Goal: Information Seeking & Learning: Check status

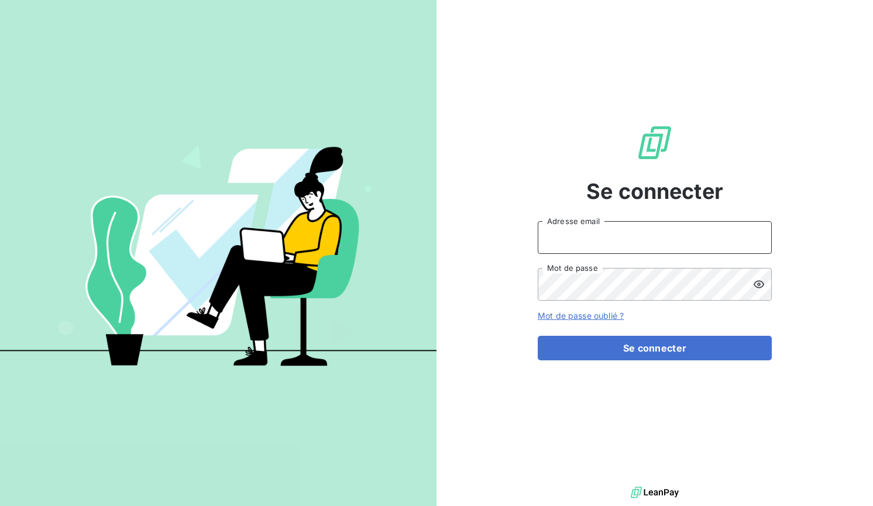
click at [570, 235] on input "Adresse email" at bounding box center [655, 237] width 234 height 33
type input "[EMAIL_ADDRESS][DOMAIN_NAME]"
click at [538, 336] on button "Se connecter" at bounding box center [655, 348] width 234 height 25
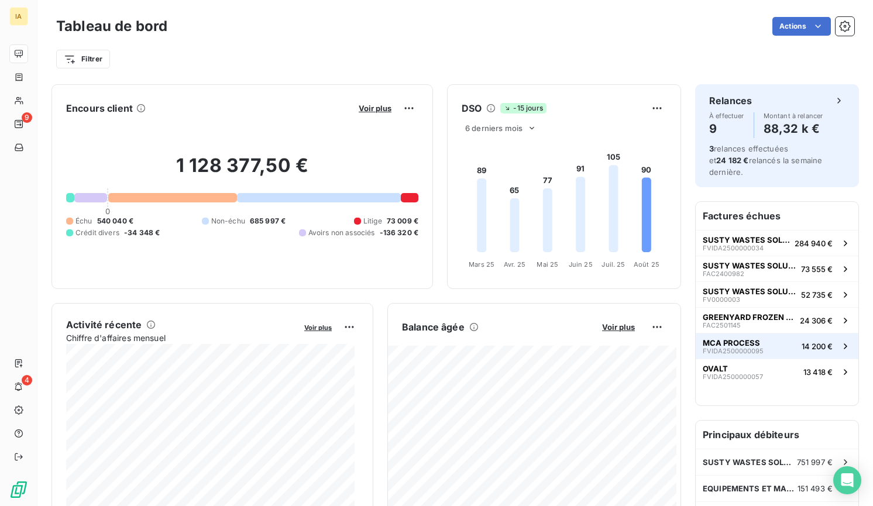
click at [758, 333] on button "MCA PROCESS FVIDA2500000095 14 200 €" at bounding box center [777, 346] width 163 height 26
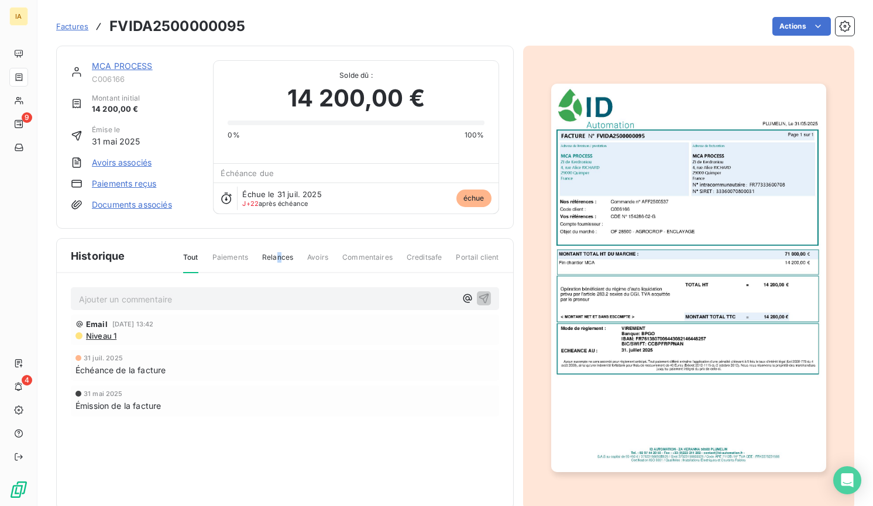
click at [276, 260] on span "Relances" at bounding box center [277, 262] width 31 height 20
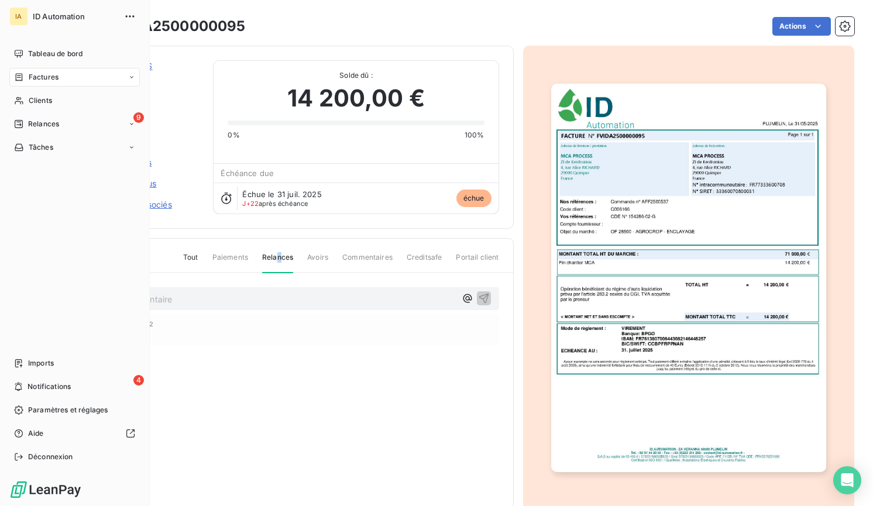
click at [4, 118] on div "IA ID Automation Tableau de bord Factures Clients 9 Relances Tâches Imports 4 N…" at bounding box center [75, 253] width 150 height 506
click at [60, 117] on div "9 Relances" at bounding box center [74, 124] width 131 height 19
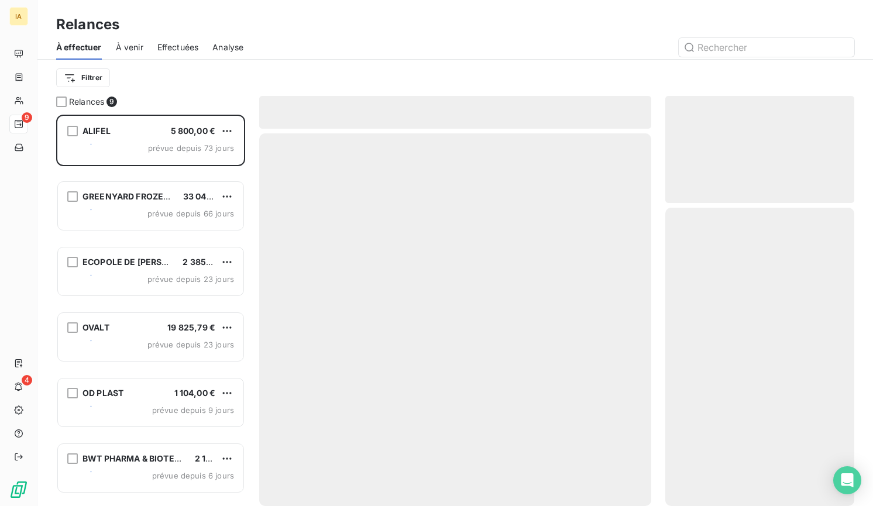
scroll to position [383, 180]
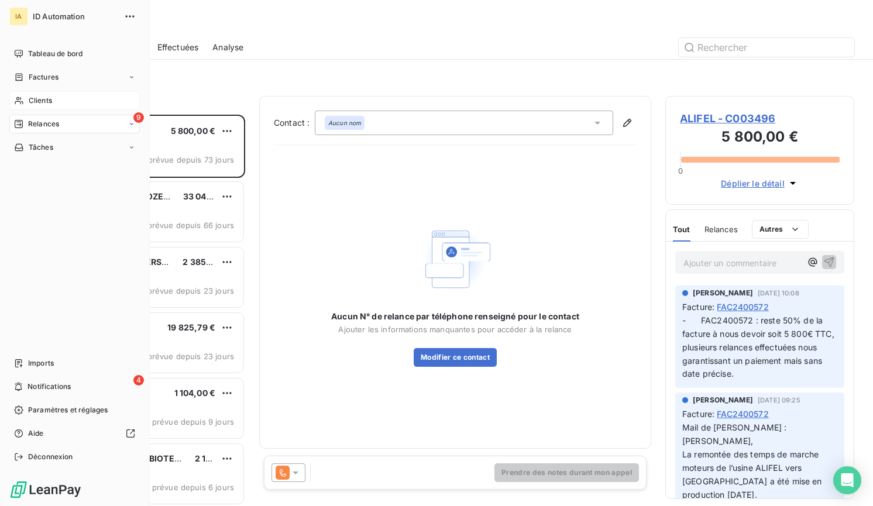
click at [29, 97] on span "Clients" at bounding box center [40, 100] width 23 height 11
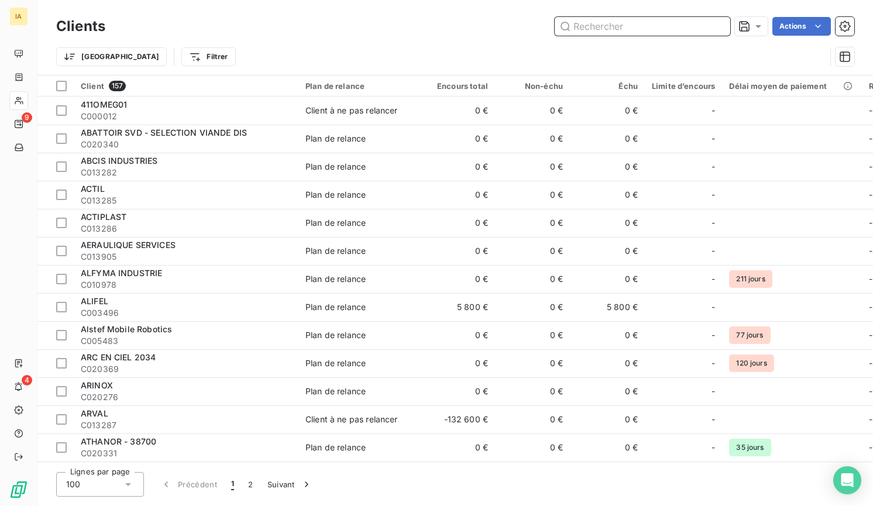
click at [687, 24] on input "text" at bounding box center [643, 26] width 176 height 19
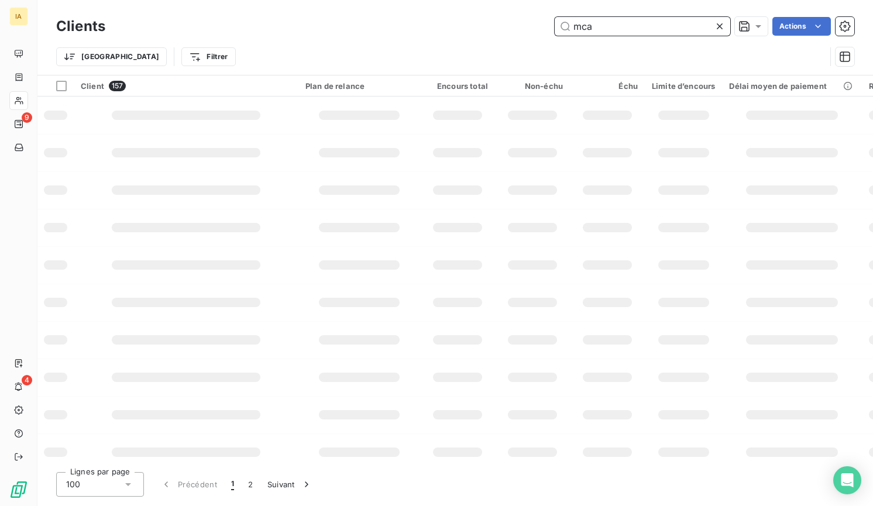
type input "mca"
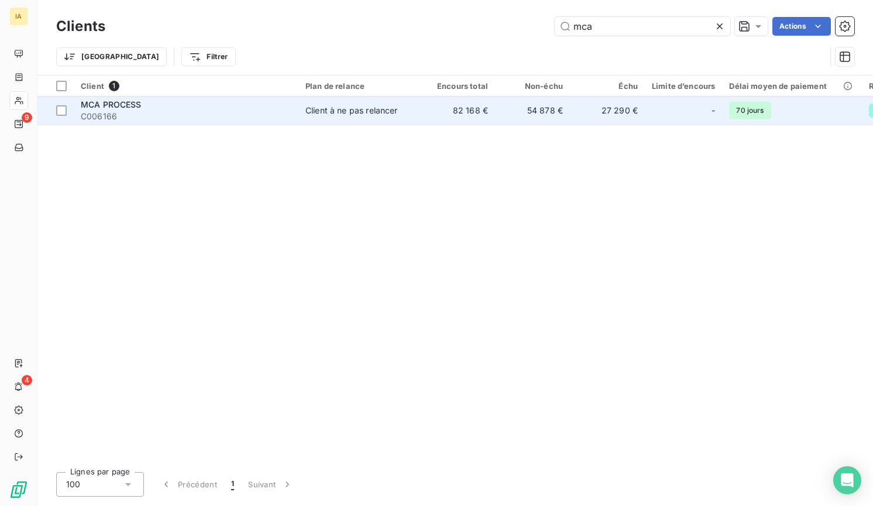
click at [447, 108] on td "82 168 €" at bounding box center [457, 111] width 75 height 28
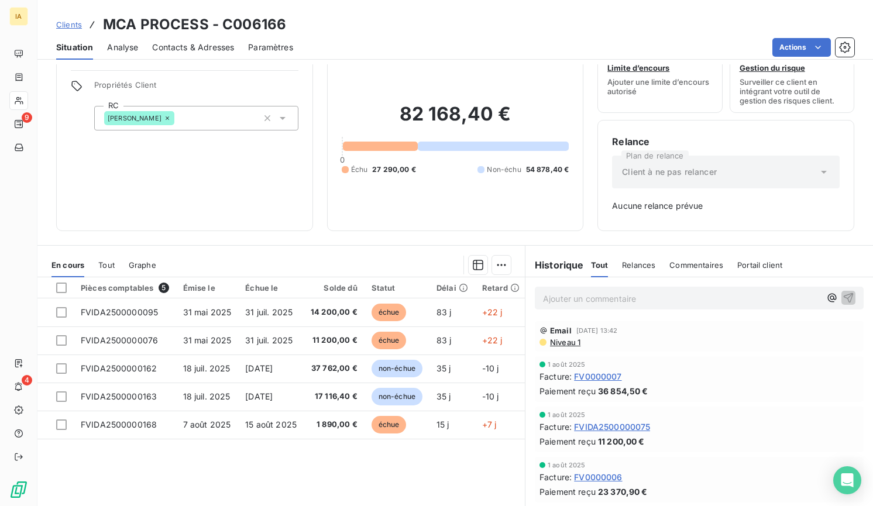
scroll to position [59, 0]
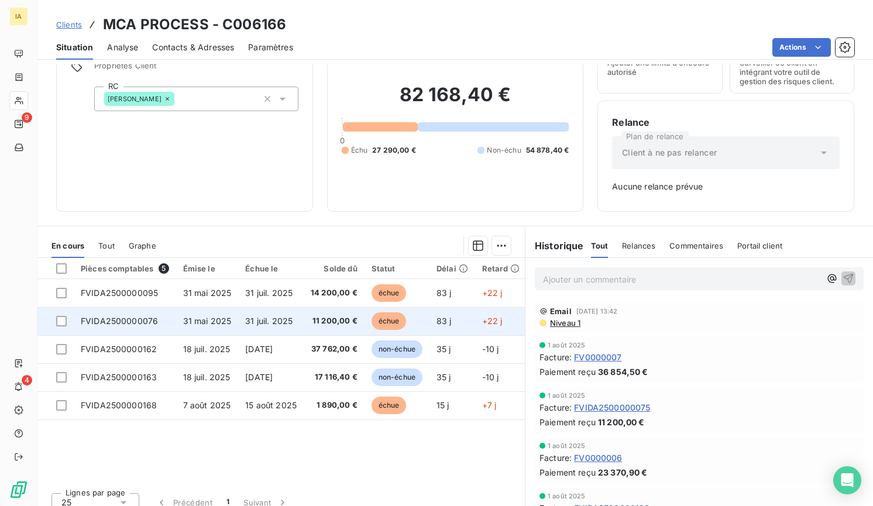
click at [203, 327] on td "31 mai 2025" at bounding box center [207, 321] width 63 height 28
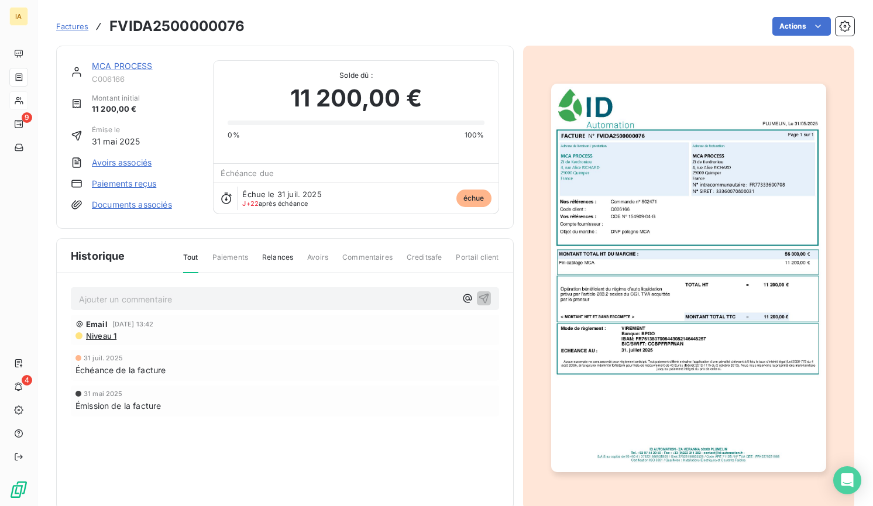
drag, startPoint x: 173, startPoint y: 324, endPoint x: 111, endPoint y: 328, distance: 62.2
click at [111, 328] on div "Email 7 août 2025, 13:42" at bounding box center [285, 324] width 419 height 9
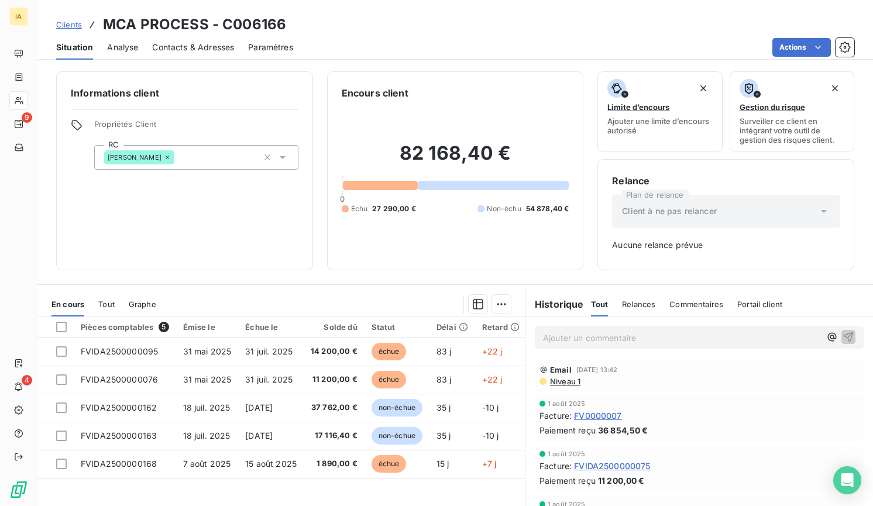
scroll to position [59, 0]
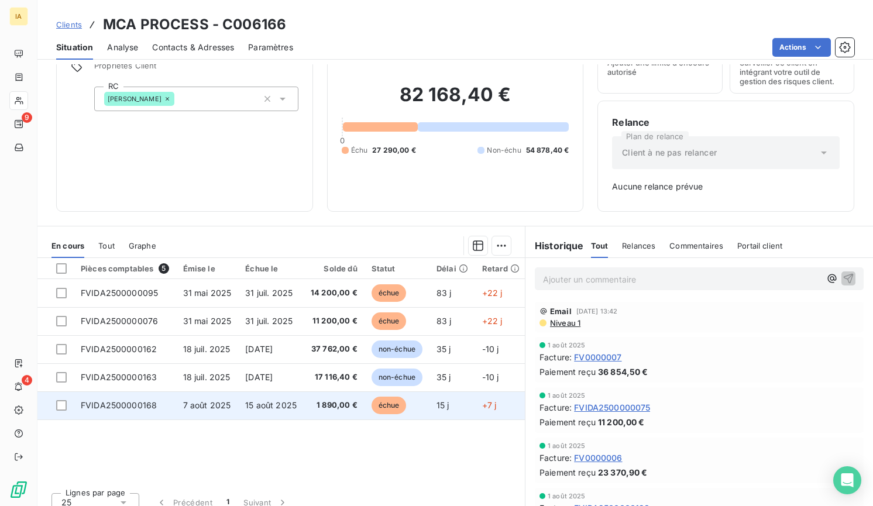
click at [226, 406] on span "7 août 2025" at bounding box center [207, 405] width 48 height 10
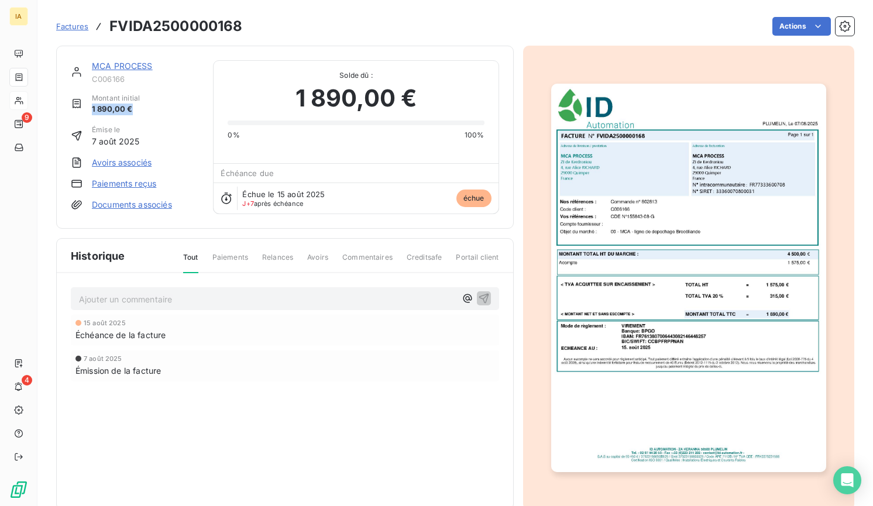
drag, startPoint x: 91, startPoint y: 110, endPoint x: 150, endPoint y: 106, distance: 59.3
click at [150, 107] on div "Montant initial 1 890,00 €" at bounding box center [135, 104] width 128 height 22
drag, startPoint x: 292, startPoint y: 92, endPoint x: 416, endPoint y: 95, distance: 123.6
click at [416, 95] on div "1 890,00 €" at bounding box center [356, 98] width 256 height 35
click at [278, 265] on span "Relances" at bounding box center [277, 262] width 31 height 20
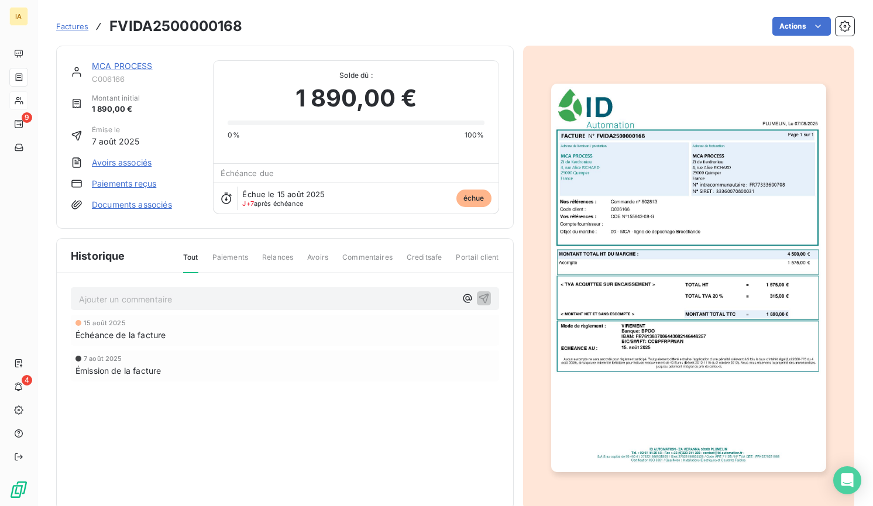
click at [278, 259] on span "Relances" at bounding box center [277, 262] width 31 height 20
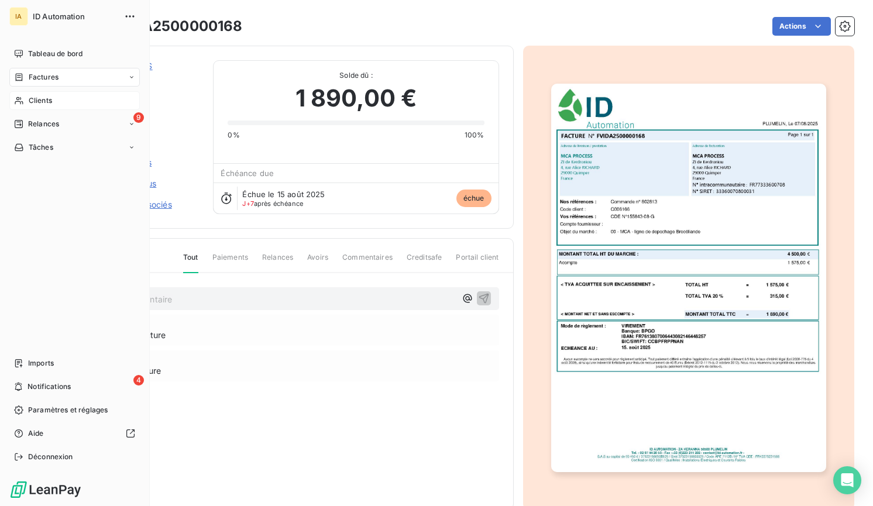
click at [42, 112] on nav "Tableau de bord Factures Clients 9 Relances Tâches" at bounding box center [74, 100] width 131 height 112
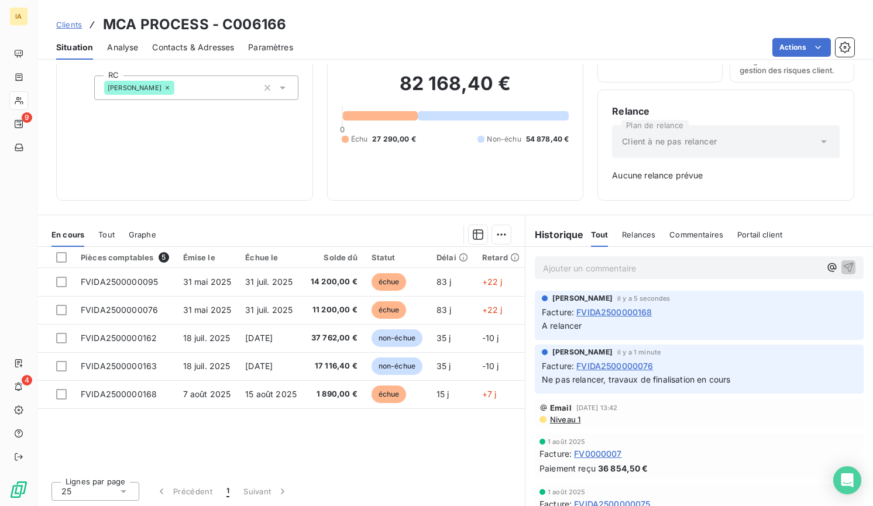
scroll to position [71, 0]
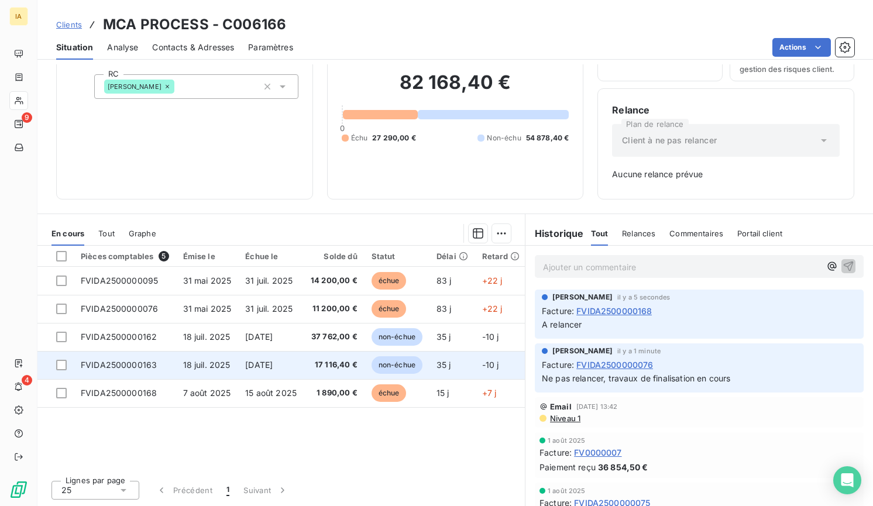
click at [227, 371] on td "18 juil. 2025" at bounding box center [207, 365] width 63 height 28
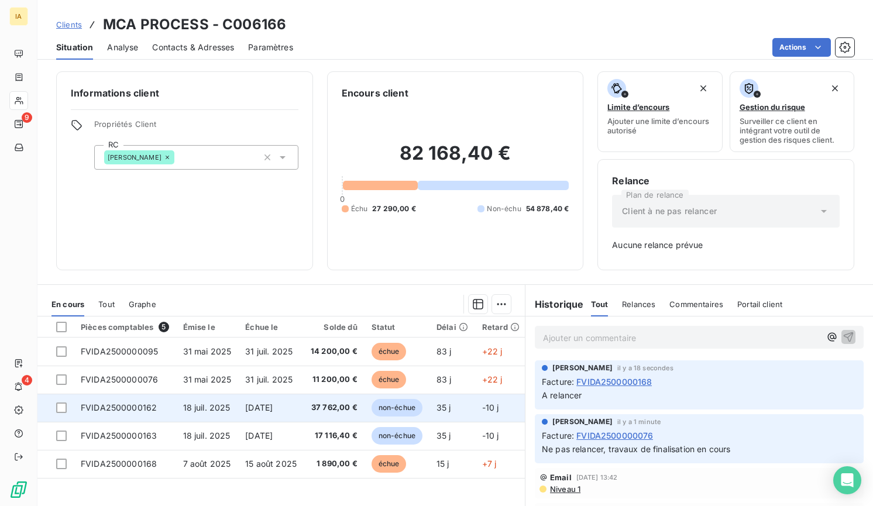
click at [198, 410] on span "18 juil. 2025" at bounding box center [206, 408] width 47 height 10
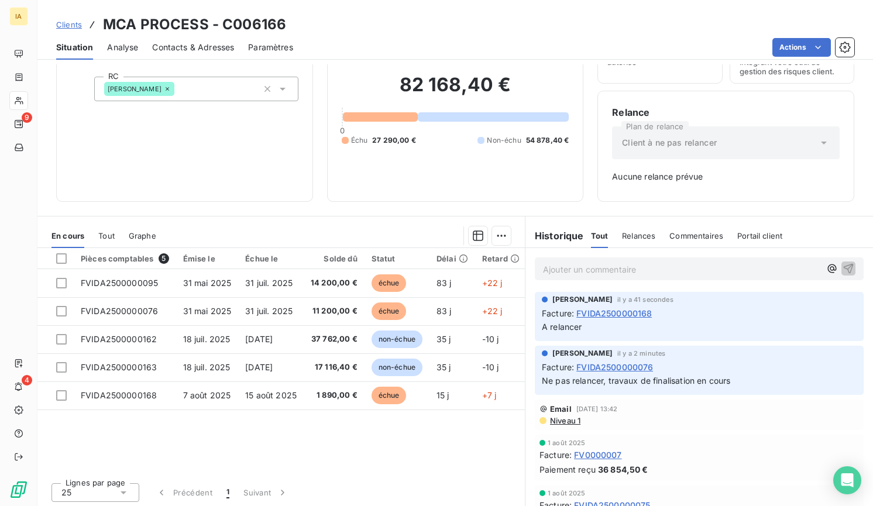
scroll to position [71, 0]
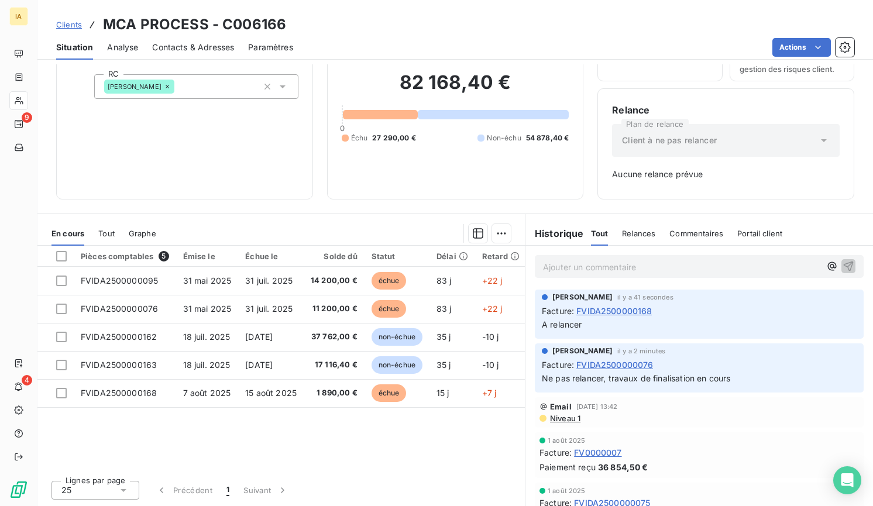
click at [105, 231] on span "Tout" at bounding box center [106, 233] width 16 height 9
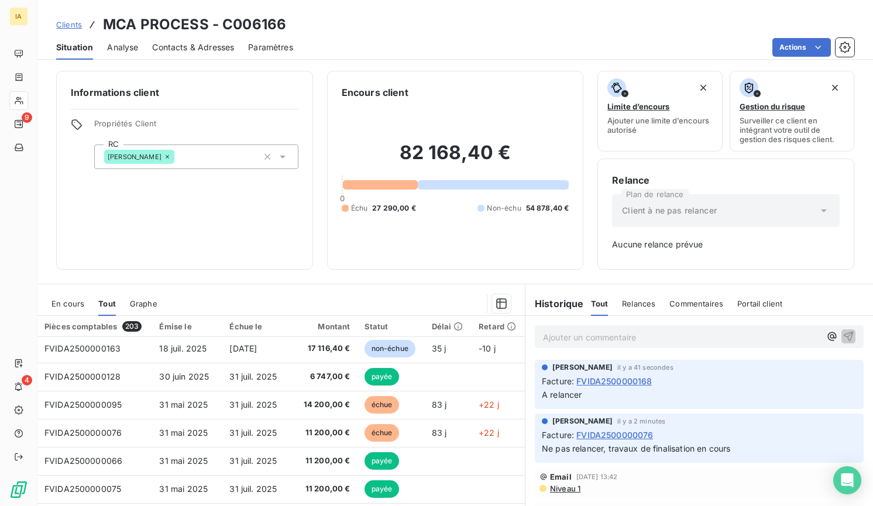
scroll to position [0, 0]
click at [279, 160] on icon at bounding box center [283, 158] width 12 height 12
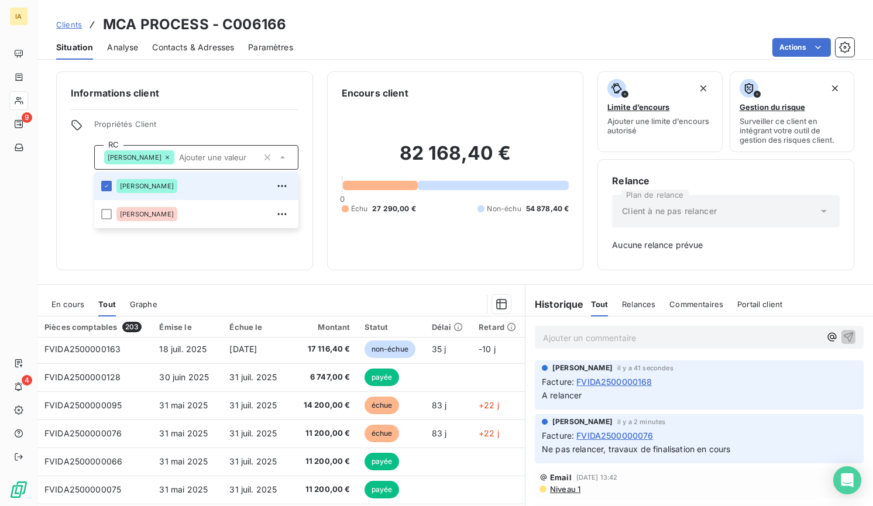
click at [279, 160] on icon at bounding box center [283, 158] width 12 height 12
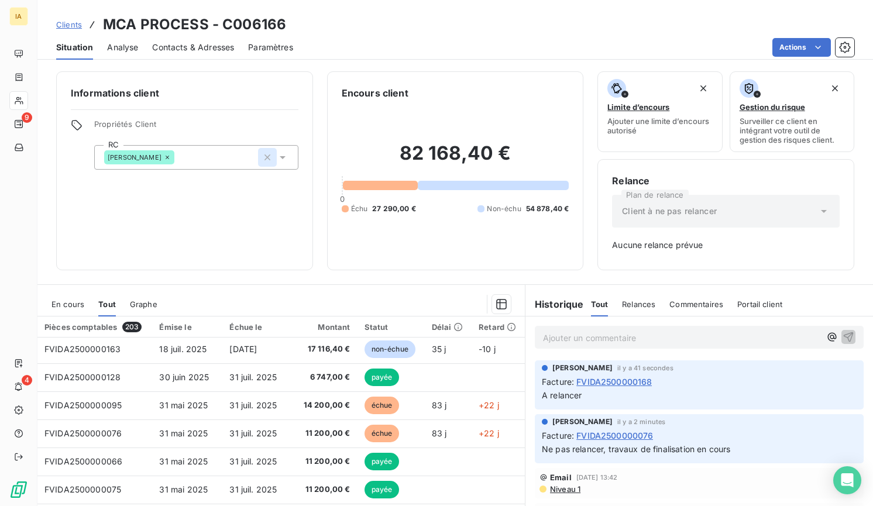
click at [262, 157] on icon "button" at bounding box center [268, 158] width 12 height 12
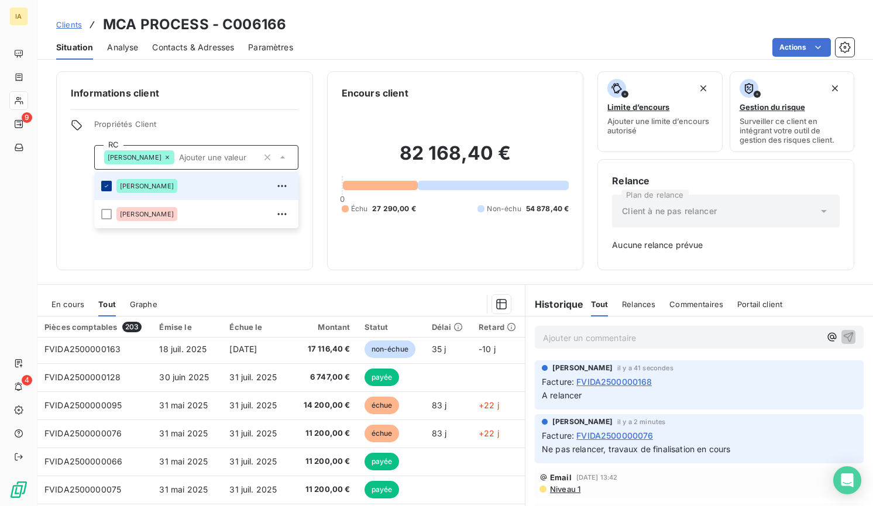
click at [104, 188] on icon at bounding box center [106, 186] width 7 height 7
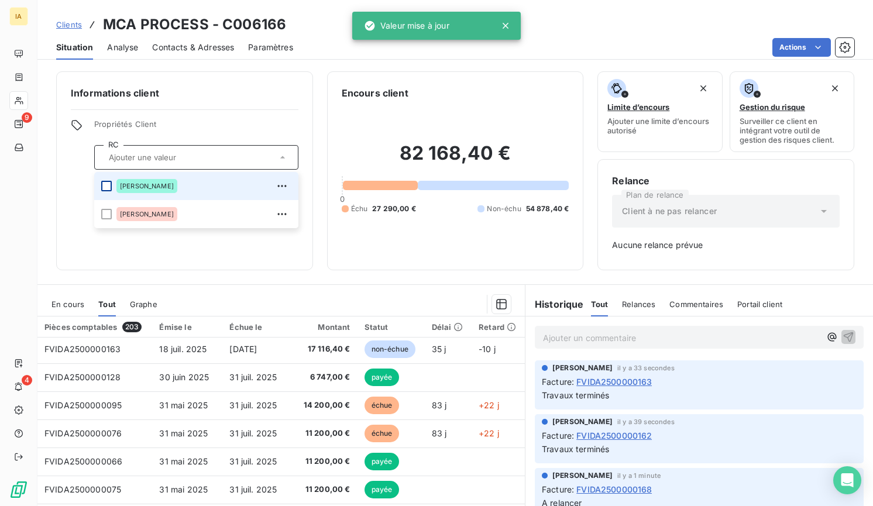
click at [63, 193] on div "Informations client Propriétés Client RC Jean-Charles Thierry" at bounding box center [184, 170] width 257 height 199
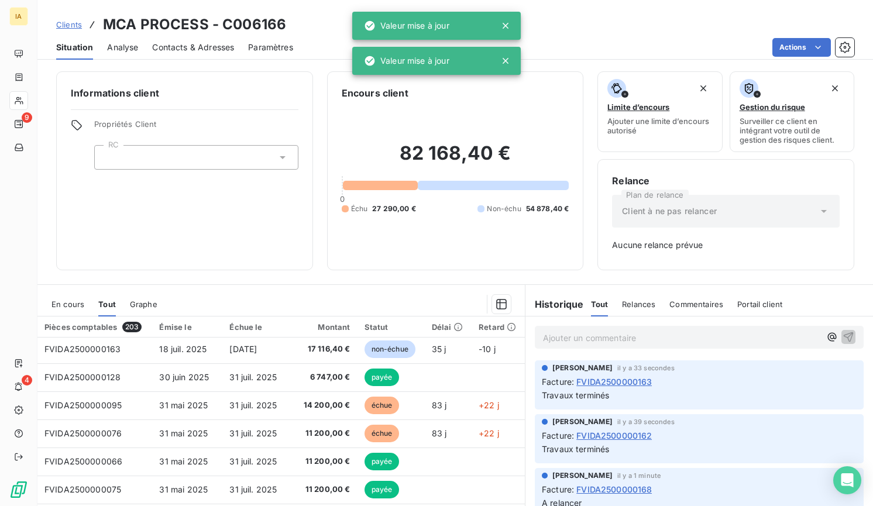
click at [509, 27] on icon at bounding box center [506, 26] width 12 height 12
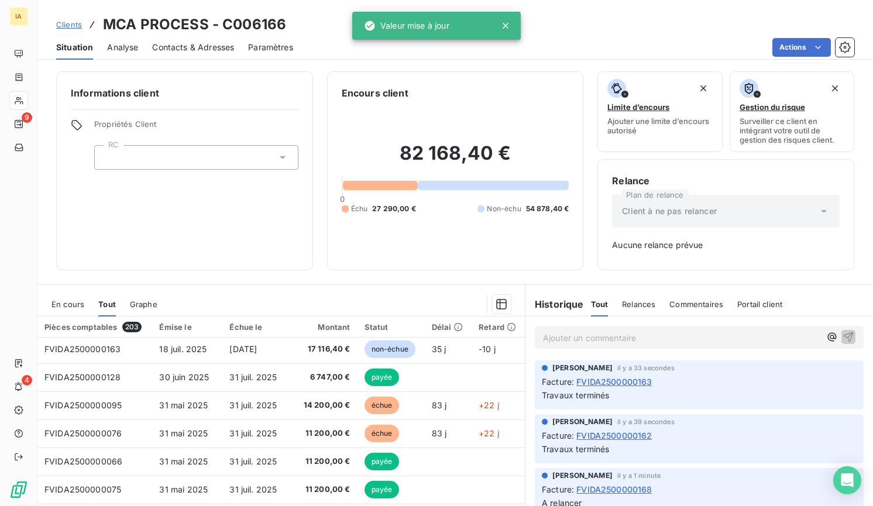
click at [501, 25] on icon at bounding box center [506, 26] width 12 height 12
click at [170, 160] on div at bounding box center [196, 157] width 204 height 25
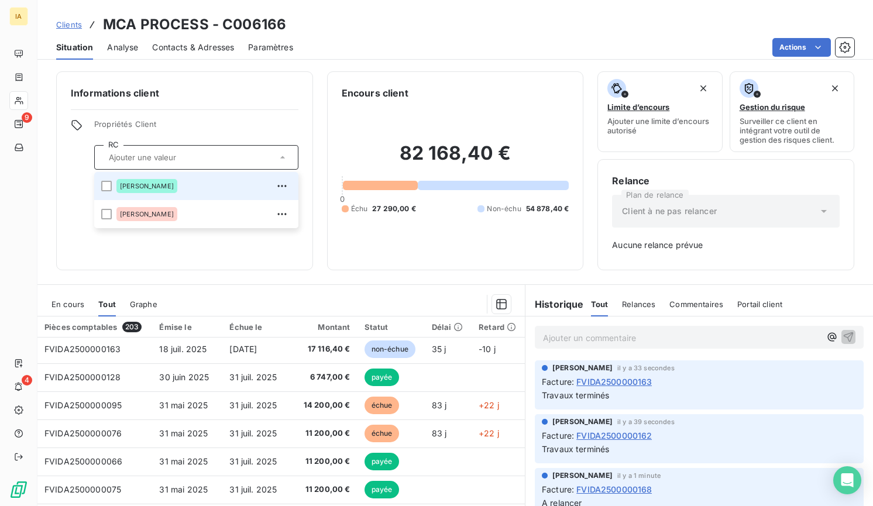
click at [150, 183] on span "Jean-Charles" at bounding box center [147, 186] width 54 height 7
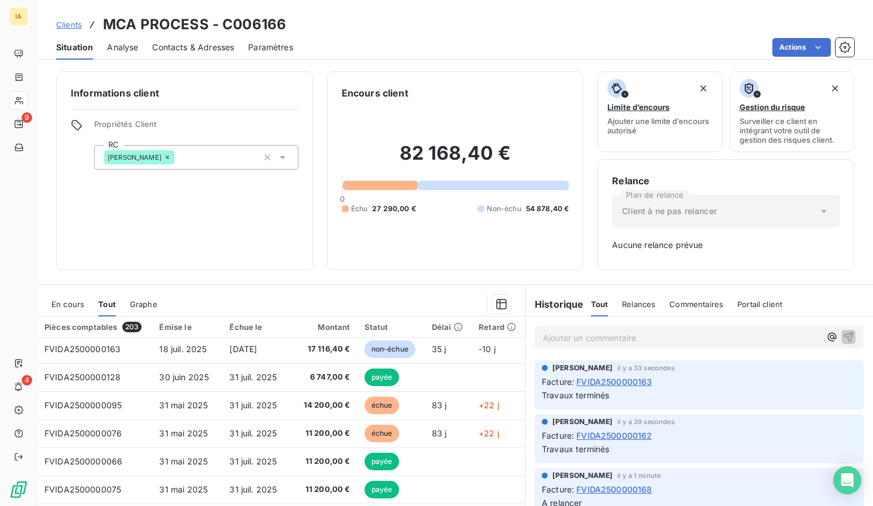
click at [219, 243] on div "Informations client Propriétés Client RC Jean-Charles" at bounding box center [184, 170] width 257 height 199
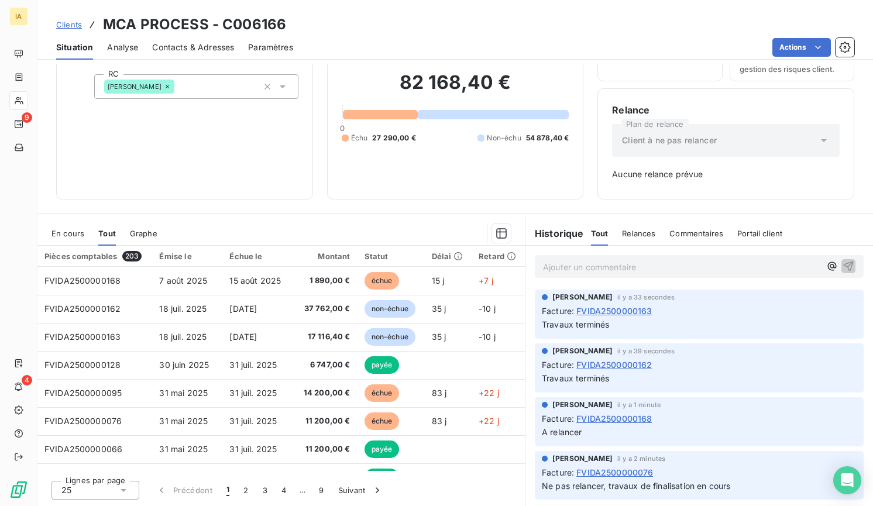
click at [248, 259] on div "Échue le" at bounding box center [256, 256] width 54 height 9
click at [64, 235] on span "En cours" at bounding box center [68, 233] width 33 height 9
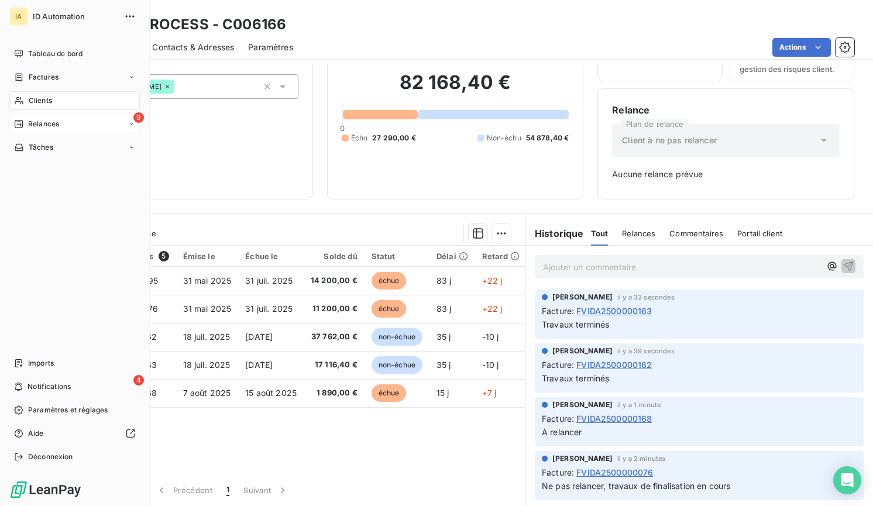
click at [43, 128] on span "Relances" at bounding box center [43, 124] width 31 height 11
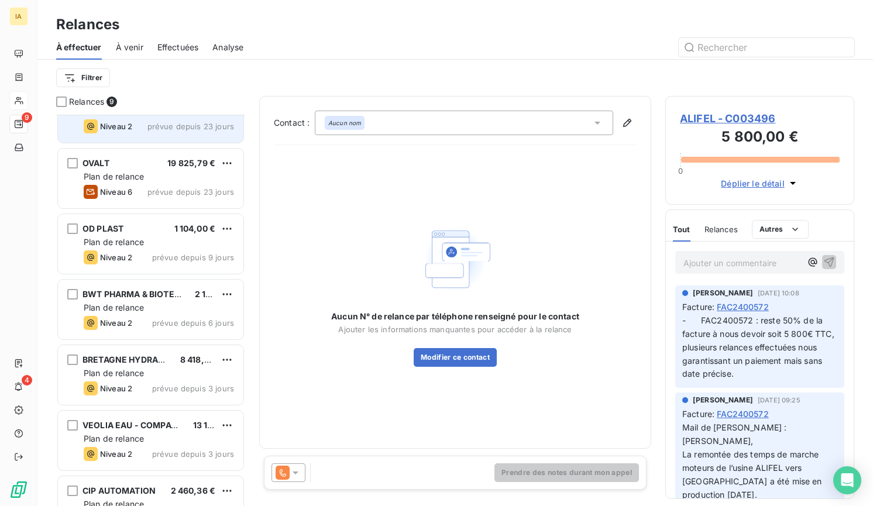
scroll to position [199, 0]
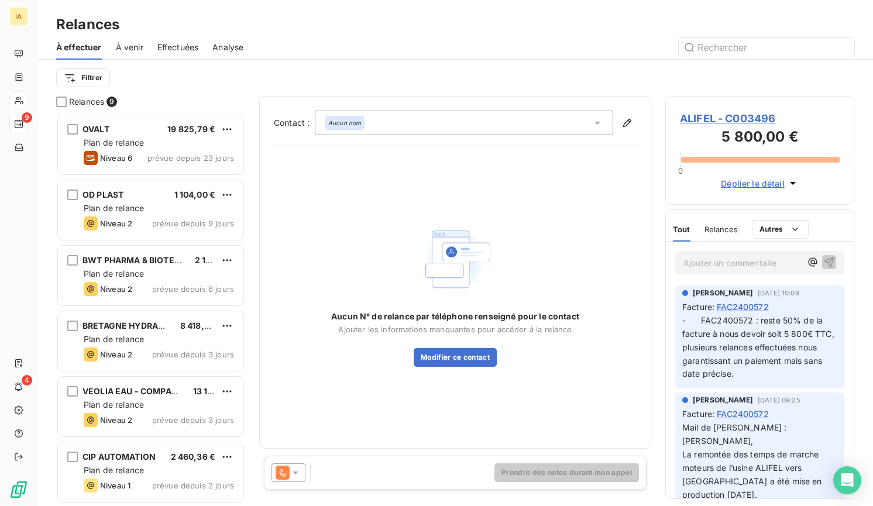
click at [377, 124] on div "Aucun nom" at bounding box center [464, 123] width 299 height 25
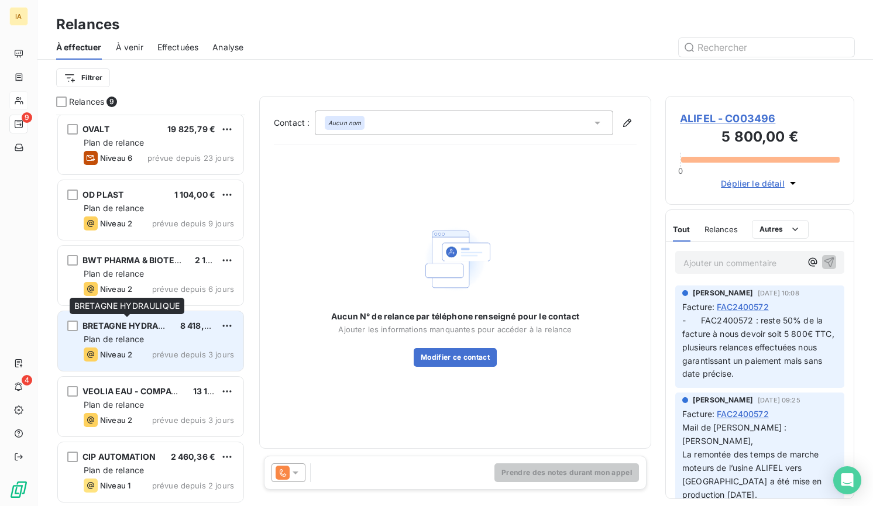
scroll to position [0, 0]
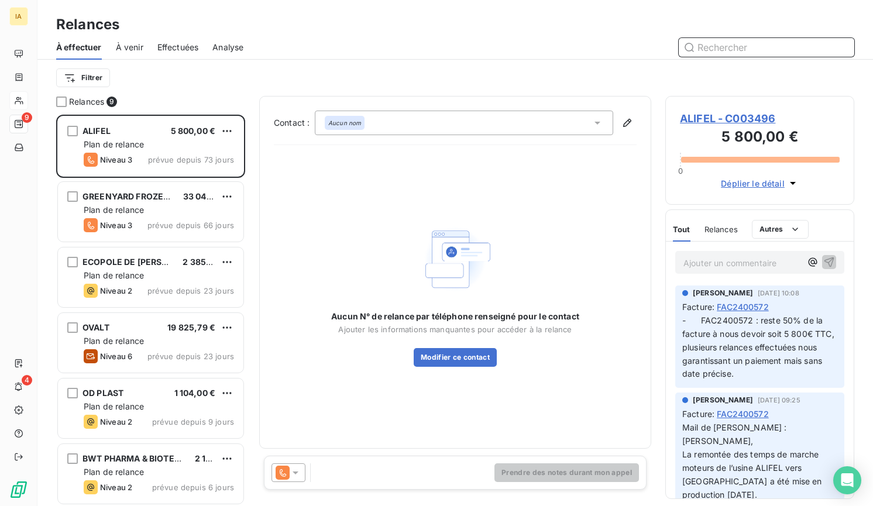
click at [717, 43] on input "text" at bounding box center [767, 47] width 176 height 19
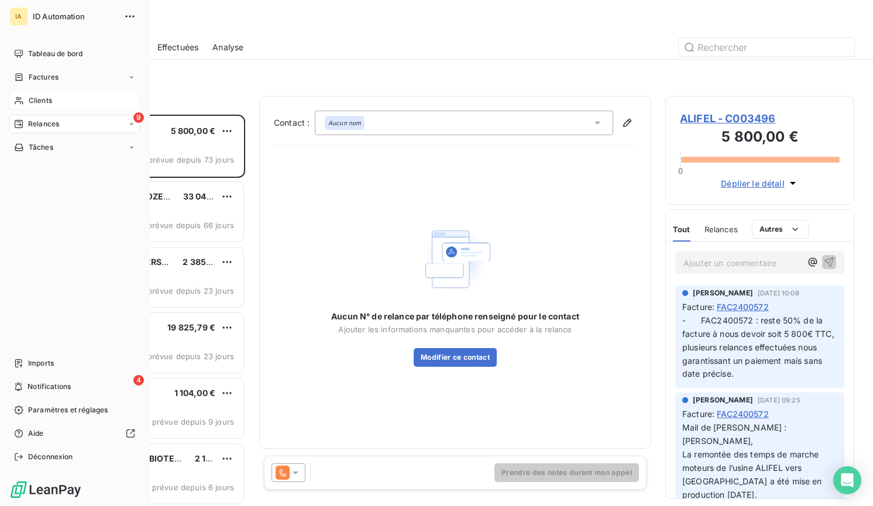
click at [33, 100] on span "Clients" at bounding box center [40, 100] width 23 height 11
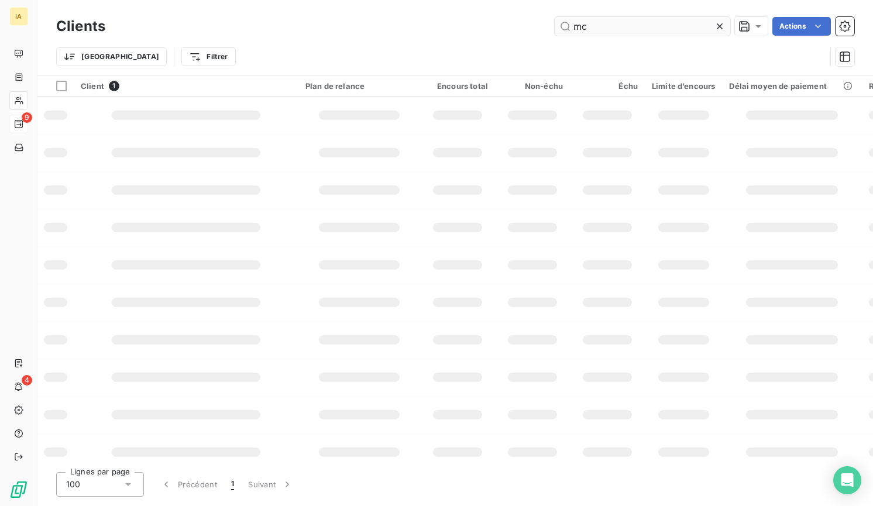
type input "m"
type input "regalette"
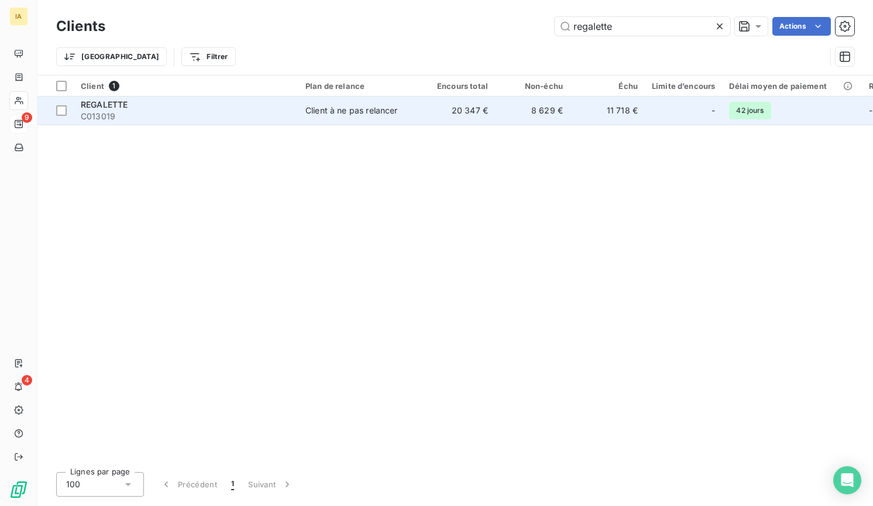
click at [306, 111] on div "Client à ne pas relancer" at bounding box center [352, 111] width 92 height 12
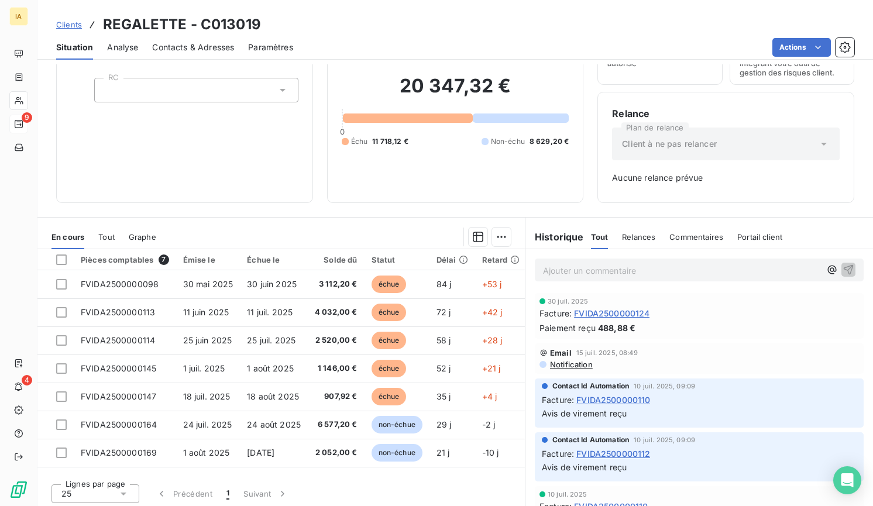
scroll to position [71, 0]
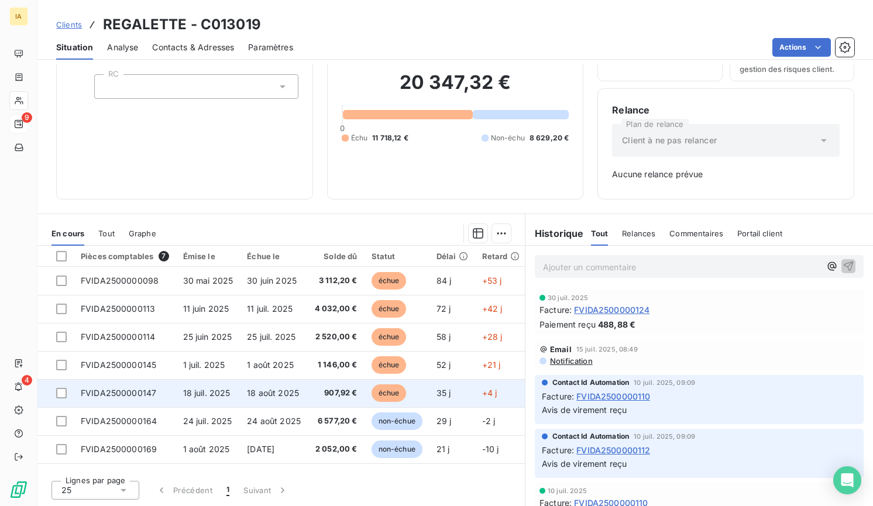
click at [148, 392] on span "FVIDA2500000147" at bounding box center [119, 393] width 76 height 10
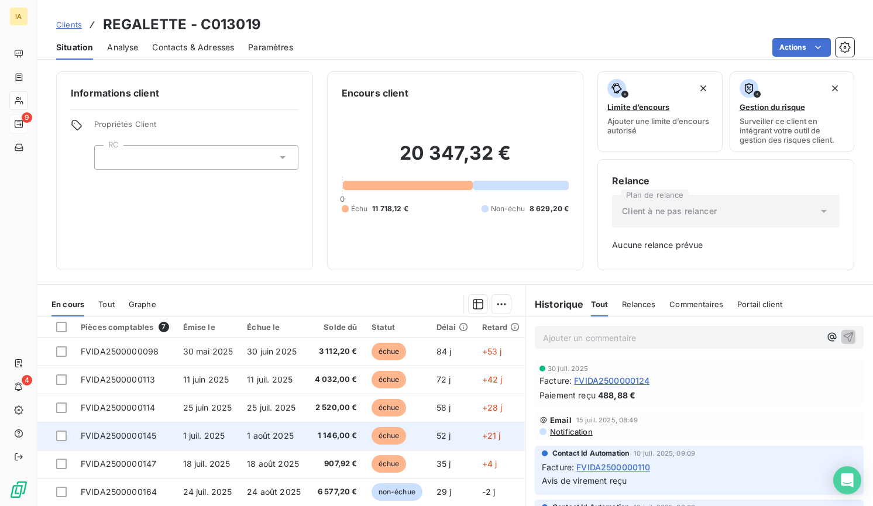
click at [241, 433] on td "1 août 2025" at bounding box center [274, 436] width 68 height 28
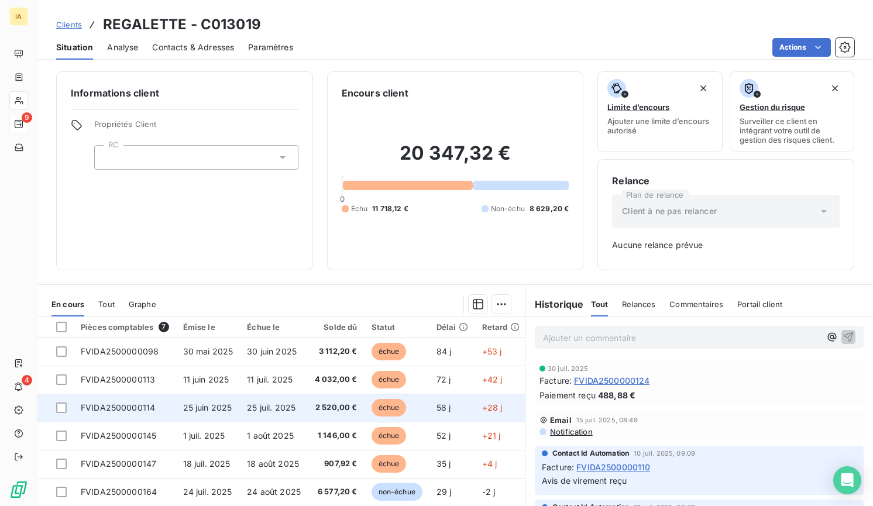
click at [240, 406] on td "25 juil. 2025" at bounding box center [274, 408] width 68 height 28
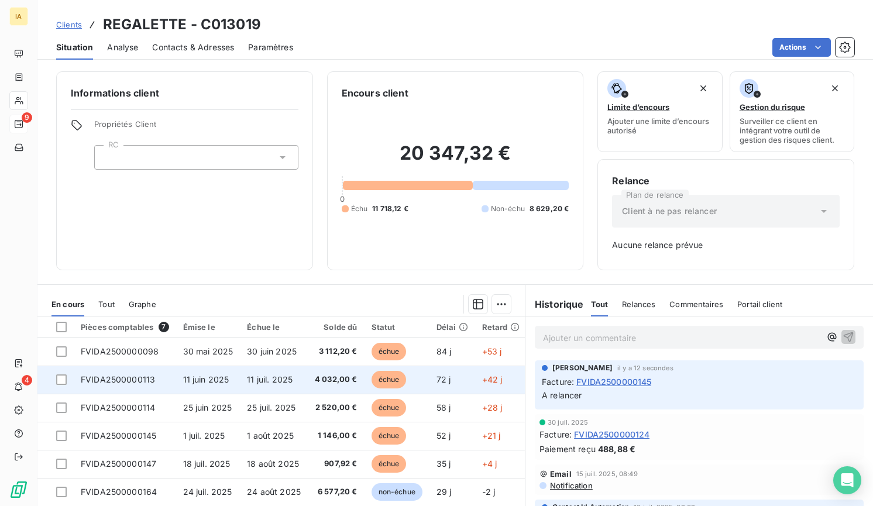
click at [207, 382] on span "11 juin 2025" at bounding box center [206, 380] width 46 height 10
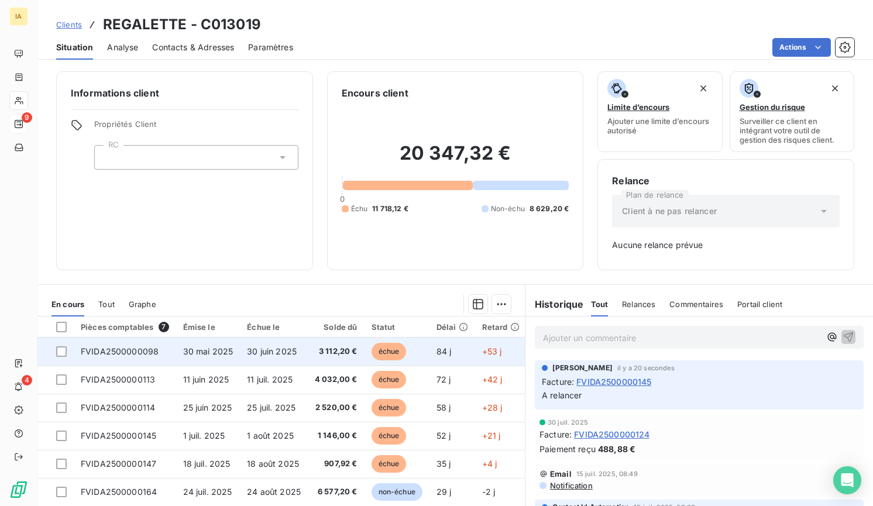
click at [168, 362] on td "FVIDA2500000098" at bounding box center [125, 352] width 102 height 28
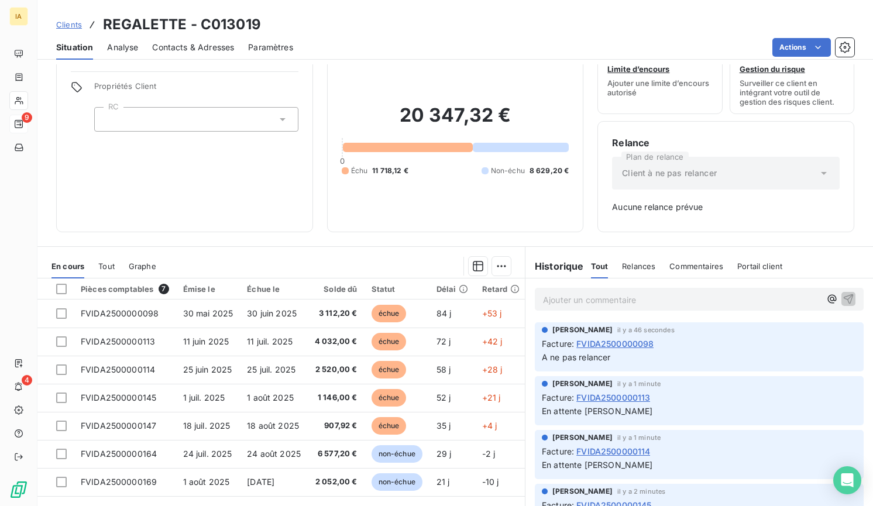
scroll to position [59, 0]
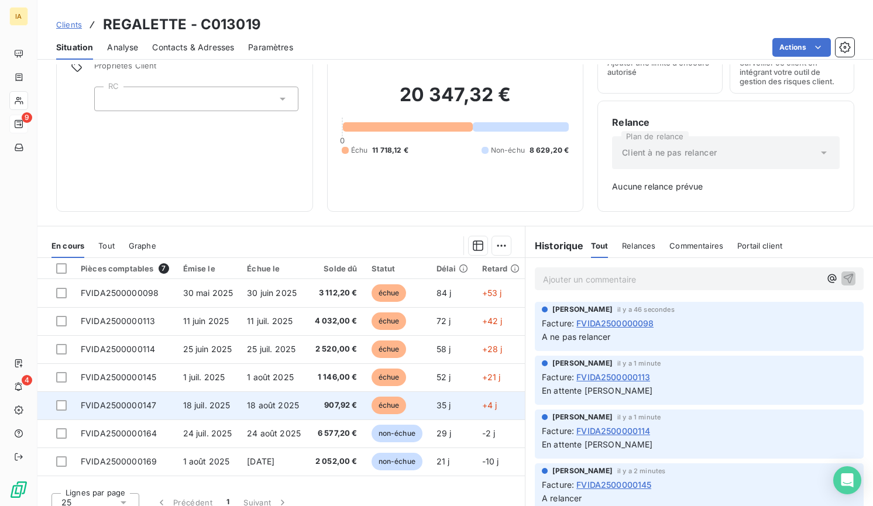
click at [165, 410] on td "FVIDA2500000147" at bounding box center [125, 406] width 102 height 28
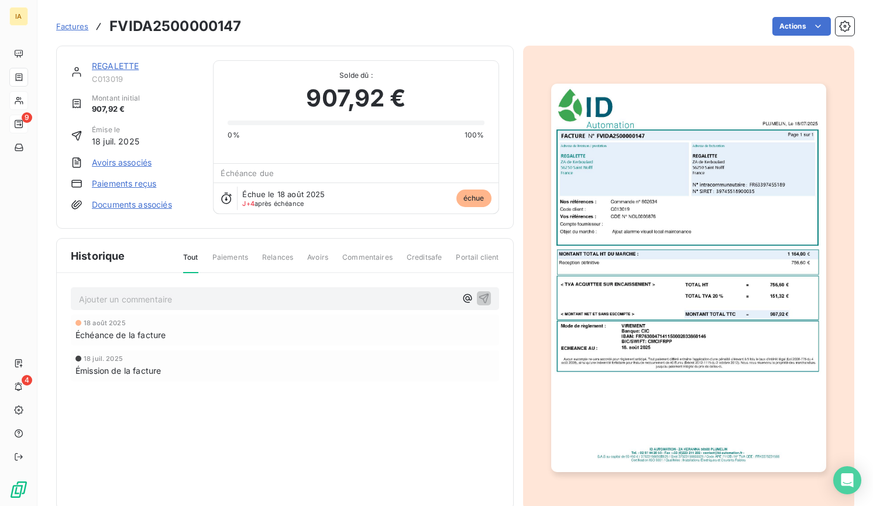
click at [683, 229] on img "button" at bounding box center [688, 278] width 275 height 389
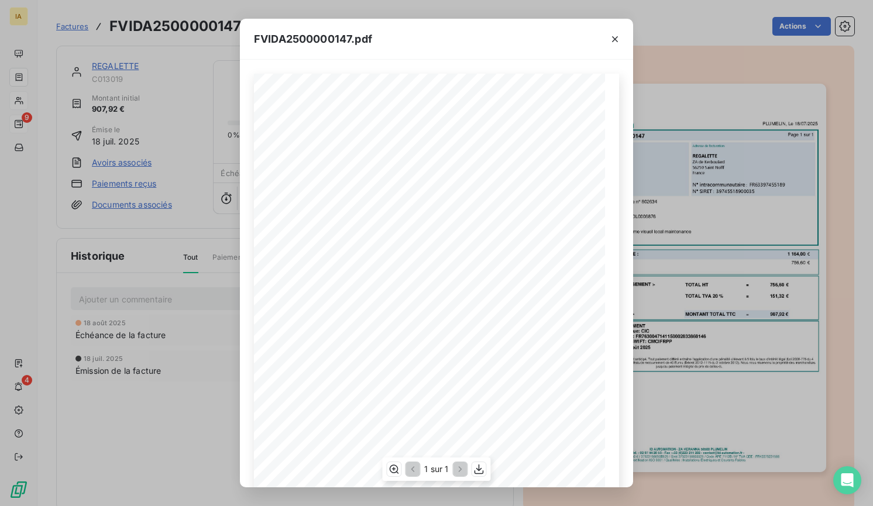
scroll to position [59, 0]
click at [618, 43] on icon "button" at bounding box center [615, 39] width 12 height 12
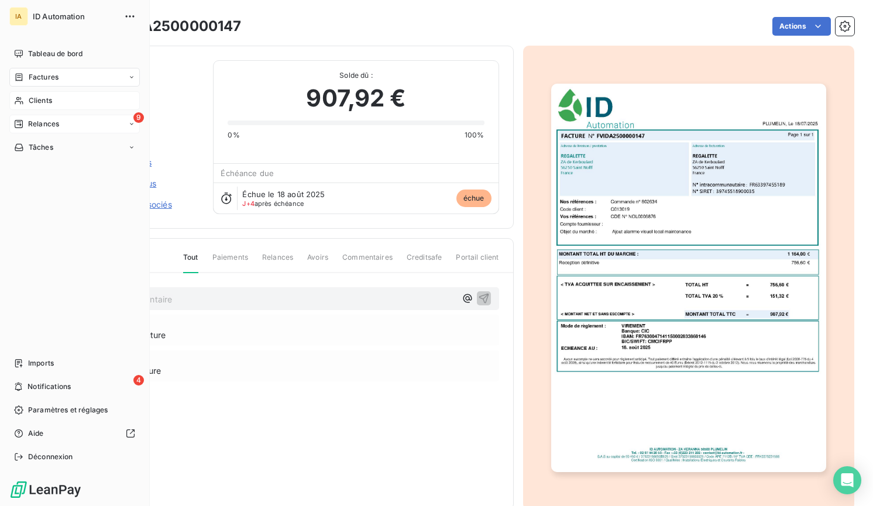
click at [38, 124] on span "Relances" at bounding box center [43, 124] width 31 height 11
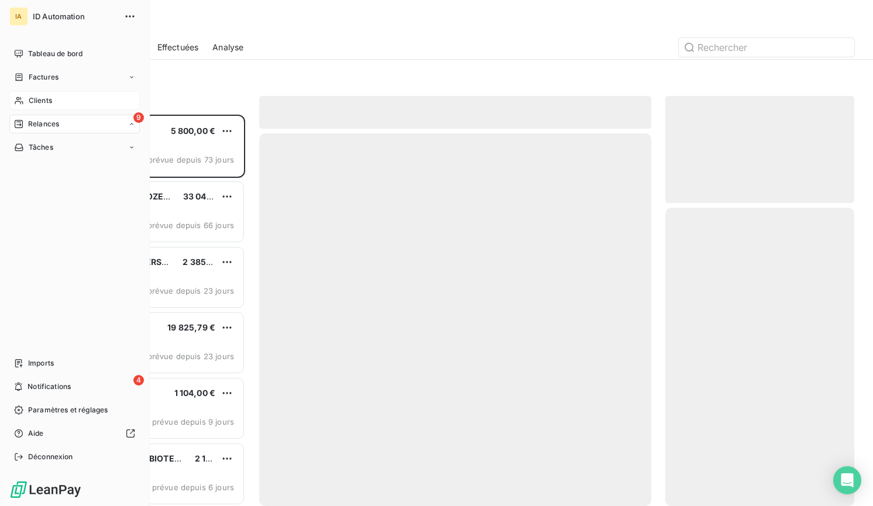
scroll to position [383, 180]
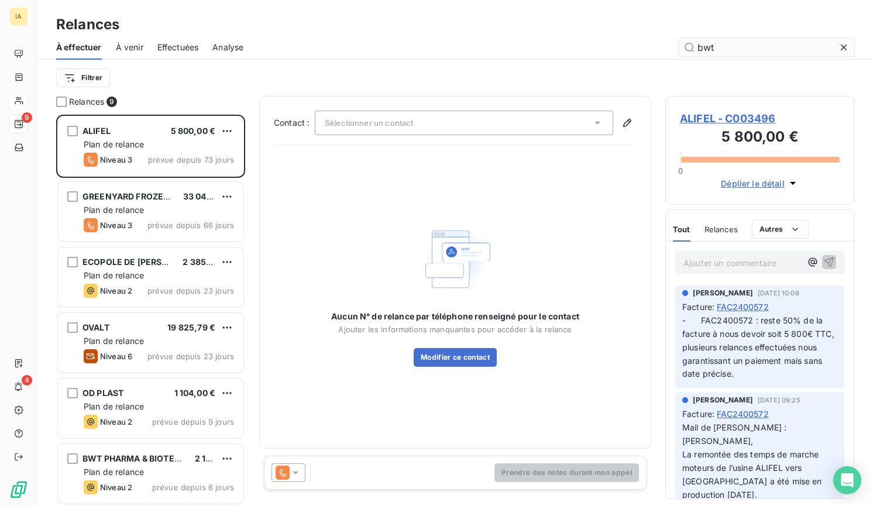
type input "bwt"
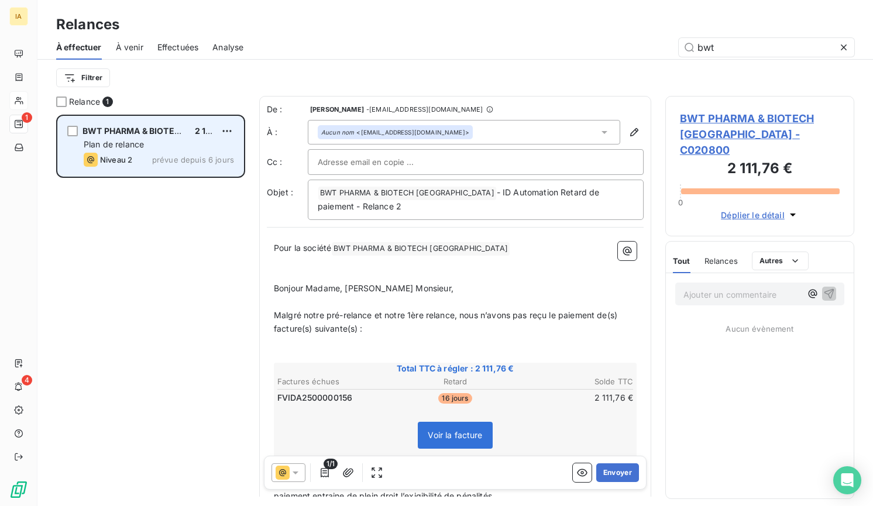
click at [207, 161] on span "prévue depuis 6 jours" at bounding box center [193, 159] width 82 height 9
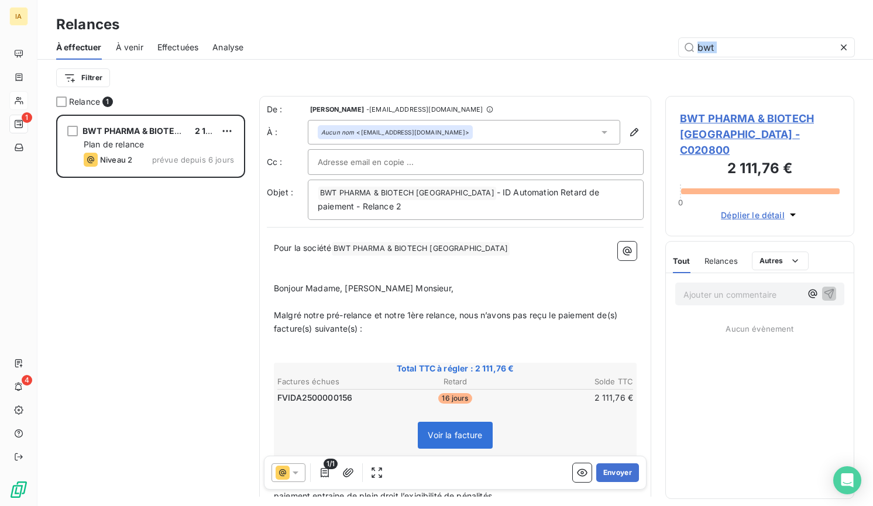
drag, startPoint x: 844, startPoint y: 44, endPoint x: 553, endPoint y: 43, distance: 291.0
click at [553, 43] on div "bwt" at bounding box center [556, 47] width 597 height 19
click at [138, 42] on span "À venir" at bounding box center [130, 48] width 28 height 12
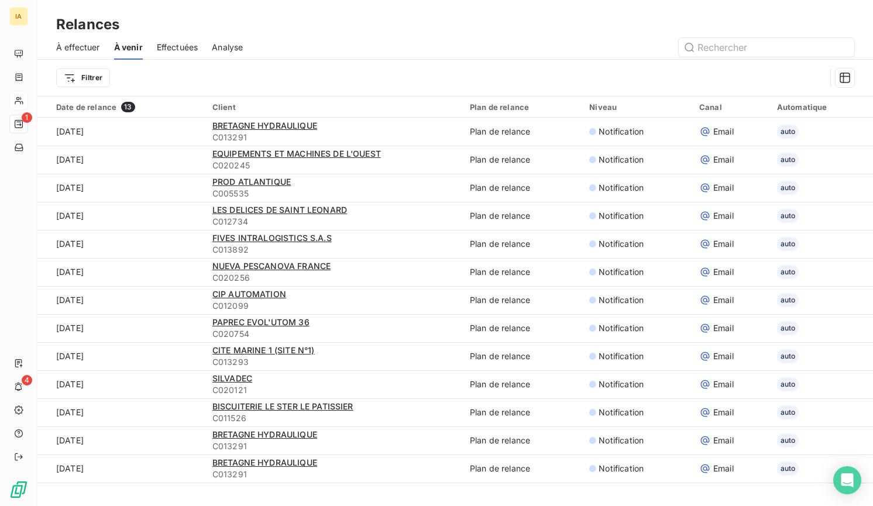
click at [85, 49] on span "À effectuer" at bounding box center [78, 48] width 44 height 12
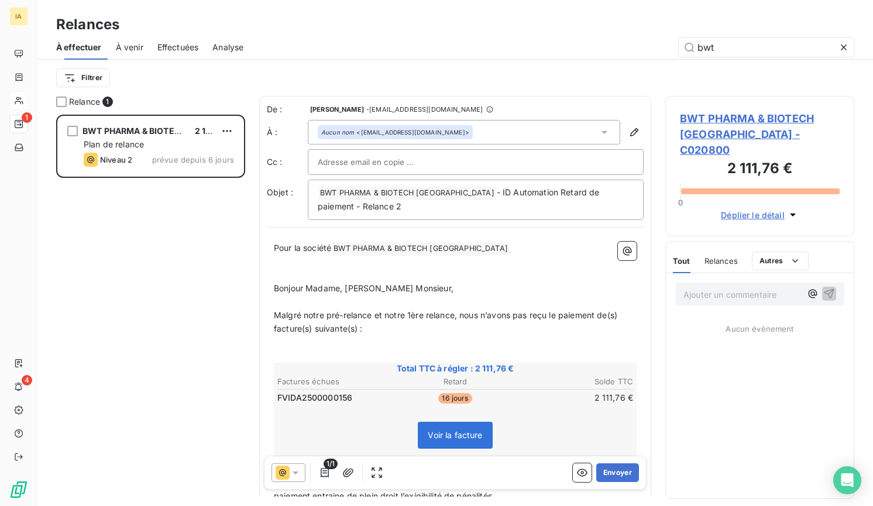
scroll to position [383, 180]
click at [184, 44] on span "Effectuées" at bounding box center [178, 48] width 42 height 12
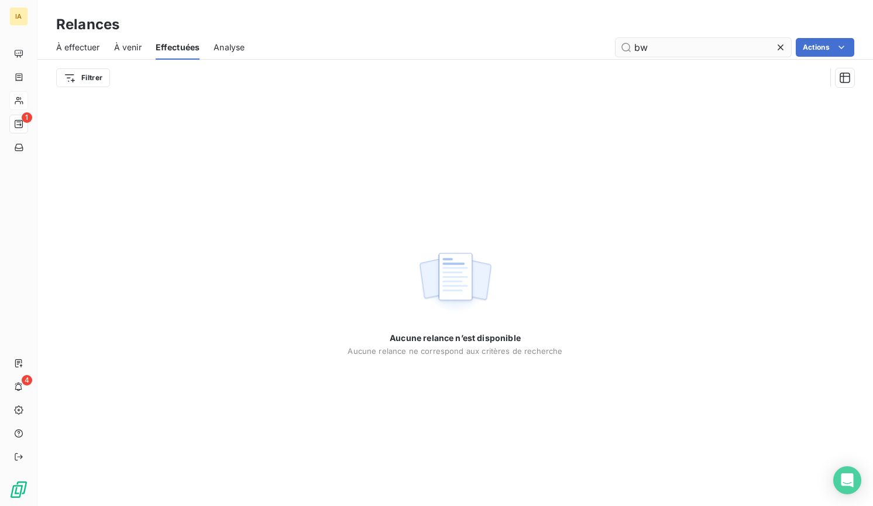
type input "bwt"
click at [233, 49] on span "Analyse" at bounding box center [229, 48] width 31 height 12
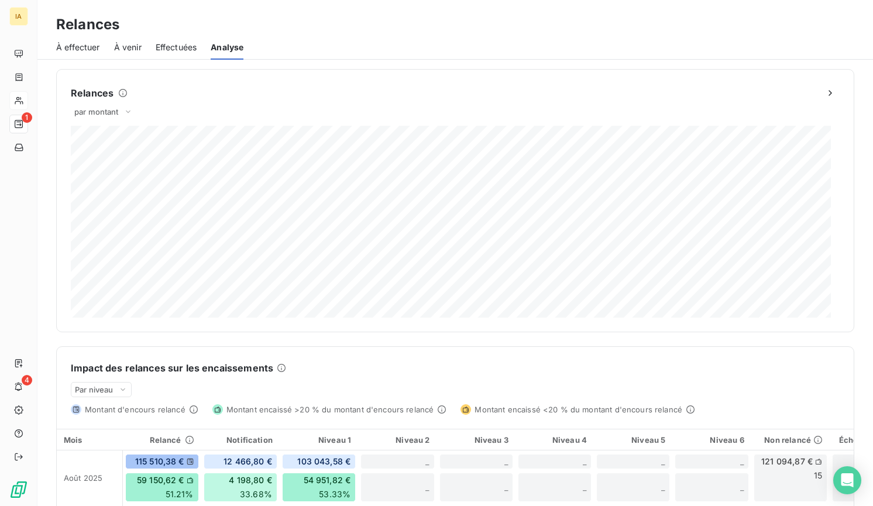
click at [70, 52] on span "À effectuer" at bounding box center [78, 48] width 44 height 12
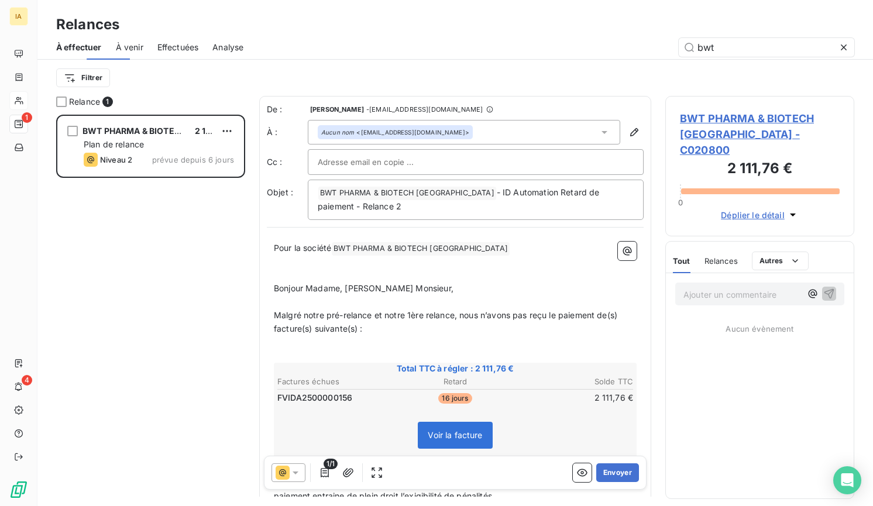
scroll to position [383, 180]
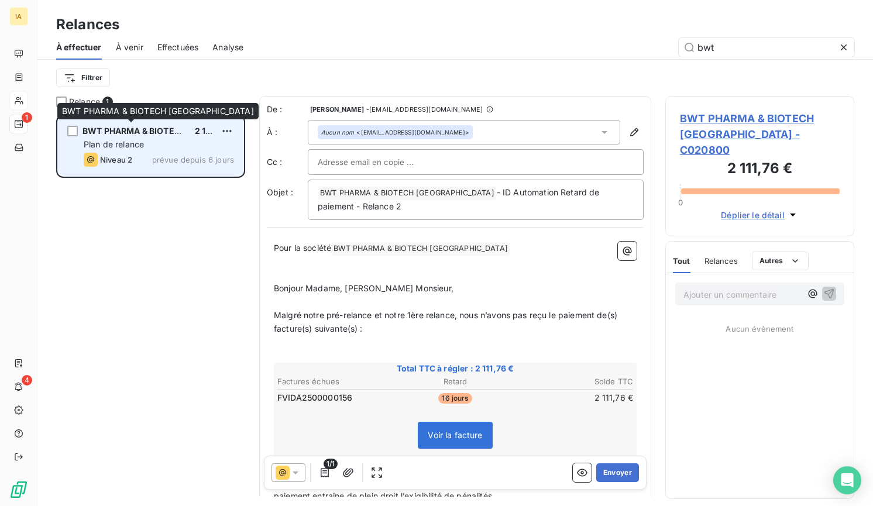
click at [100, 131] on span "BWT PHARMA & BIOTECH FRANCE" at bounding box center [179, 131] width 193 height 10
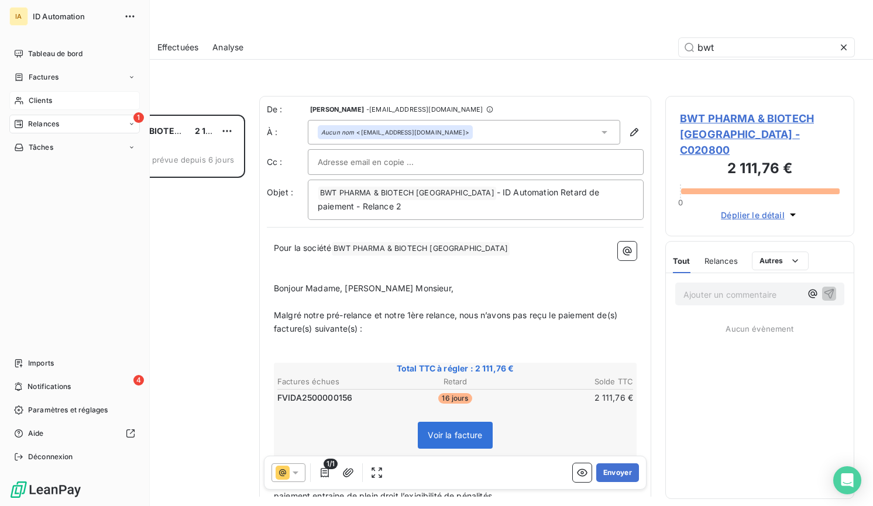
click at [8, 99] on div "IA ID Automation Tableau de bord Factures Clients 1 Relances Tâches Imports 4 N…" at bounding box center [75, 253] width 150 height 506
click at [58, 103] on div "Clients" at bounding box center [74, 100] width 131 height 19
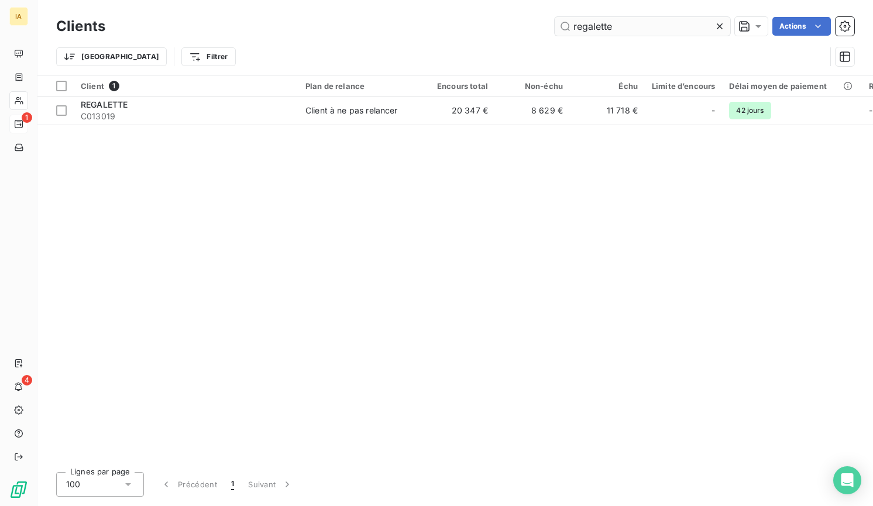
click at [722, 25] on icon at bounding box center [720, 26] width 12 height 12
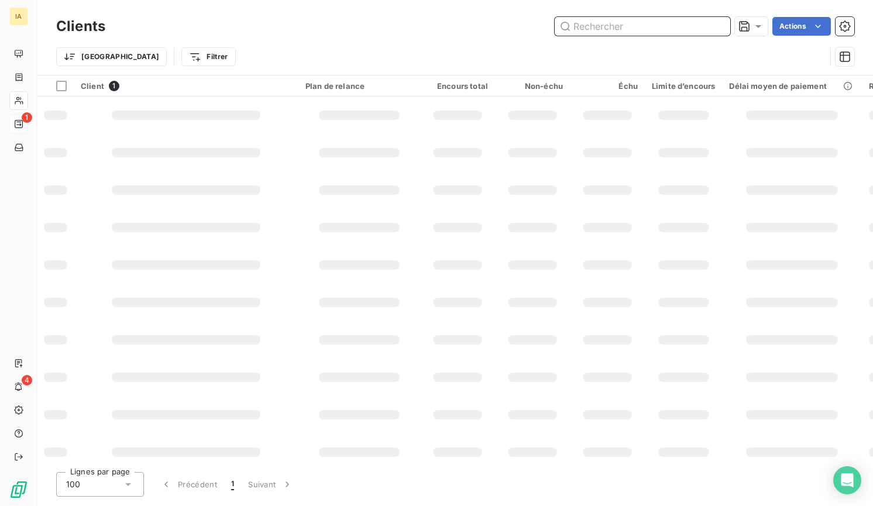
click at [660, 34] on input "text" at bounding box center [643, 26] width 176 height 19
type input "bwt"
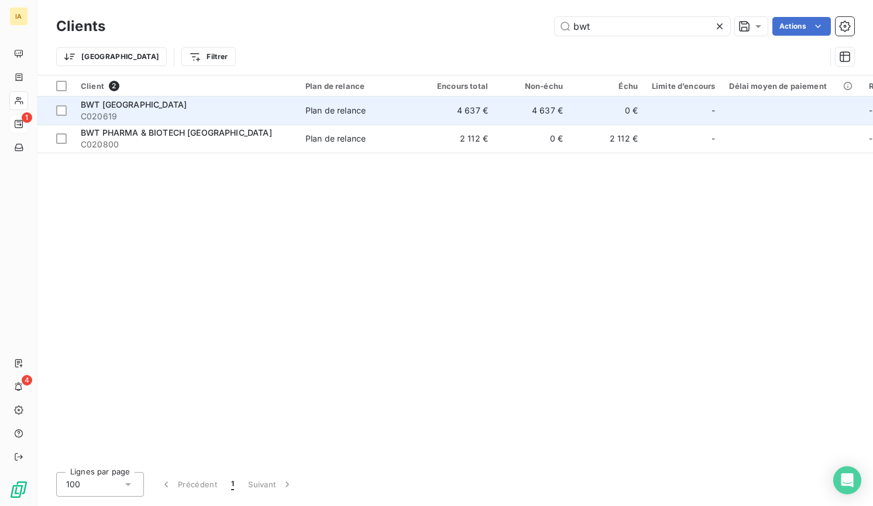
click at [150, 112] on span "C020619" at bounding box center [186, 117] width 211 height 12
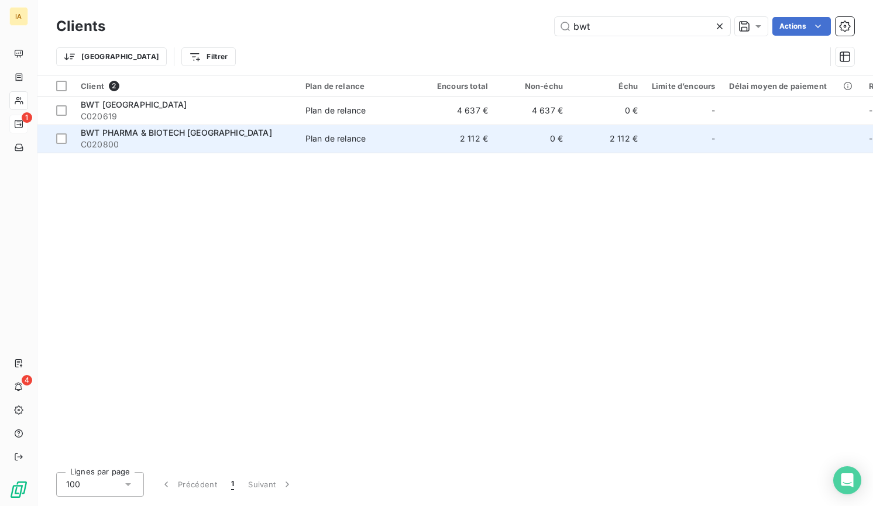
click at [165, 149] on span "C020800" at bounding box center [186, 145] width 211 height 12
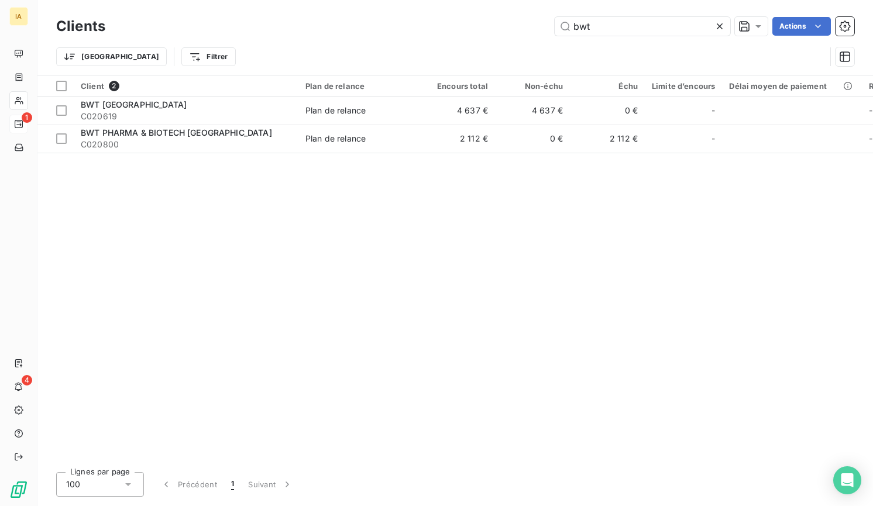
click at [725, 29] on icon at bounding box center [720, 26] width 12 height 12
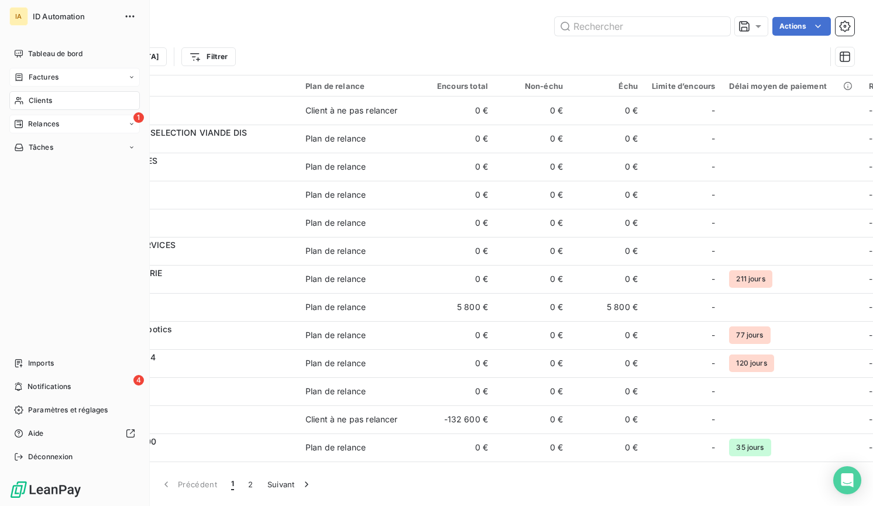
click at [36, 74] on span "Factures" at bounding box center [44, 77] width 30 height 11
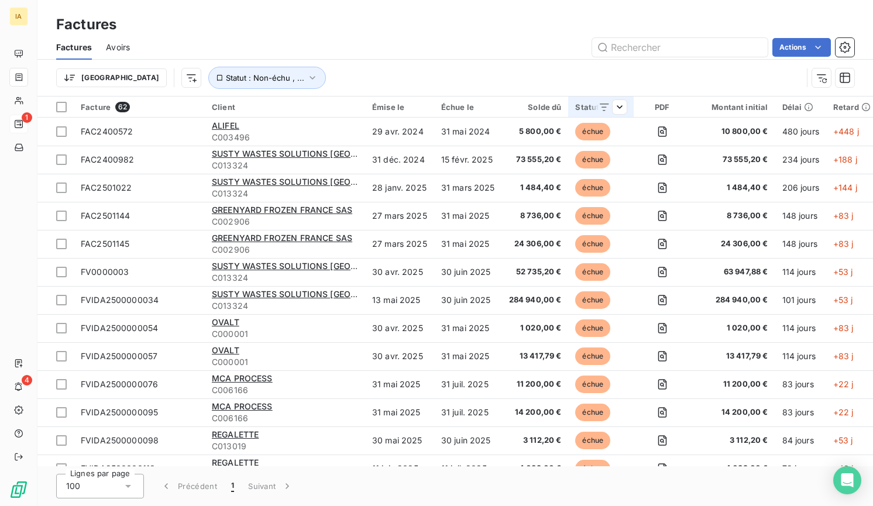
click at [598, 105] on div at bounding box center [608, 107] width 37 height 14
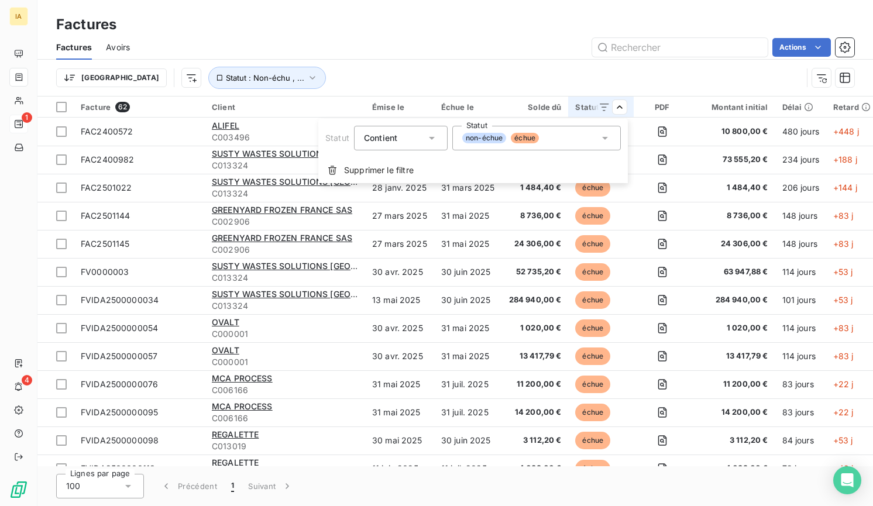
click at [497, 136] on span "non-échue" at bounding box center [484, 138] width 44 height 11
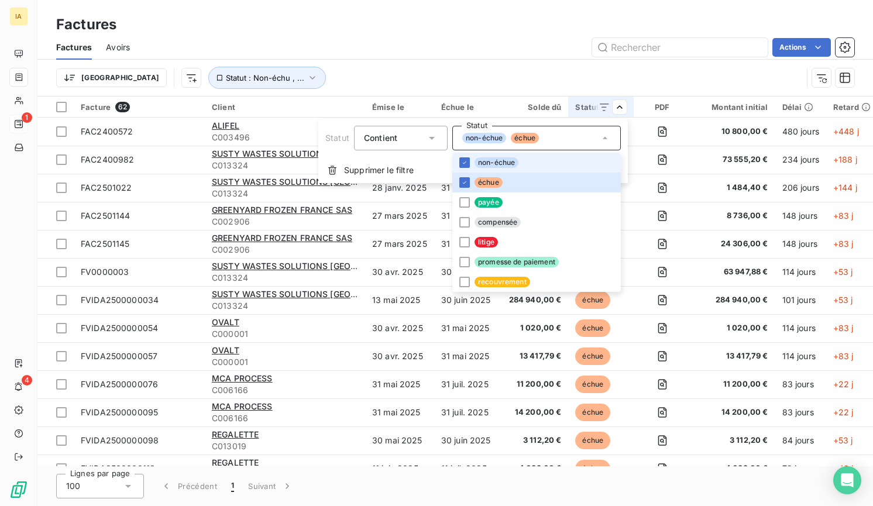
click at [463, 163] on icon at bounding box center [464, 162] width 7 height 7
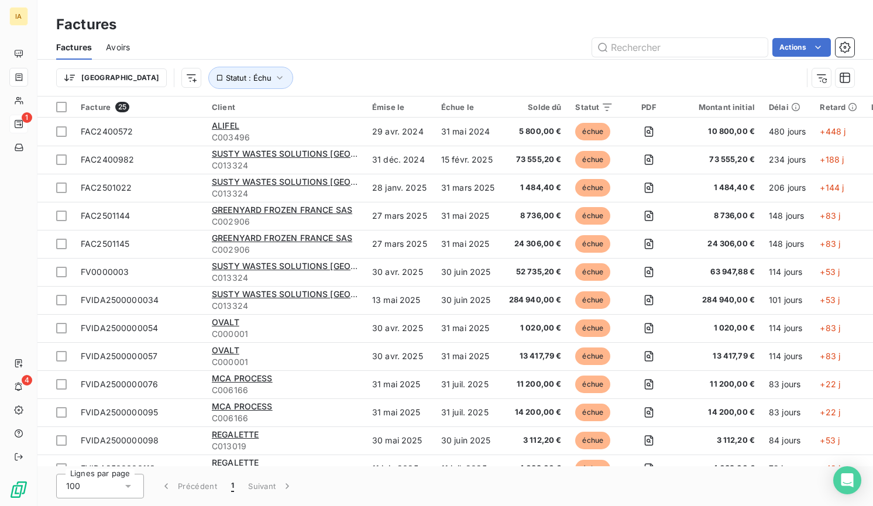
click at [503, 43] on html "IA 1 4 Factures Factures Avoirs Actions Trier Statut : Échu Facture 25 Client É…" at bounding box center [436, 253] width 873 height 506
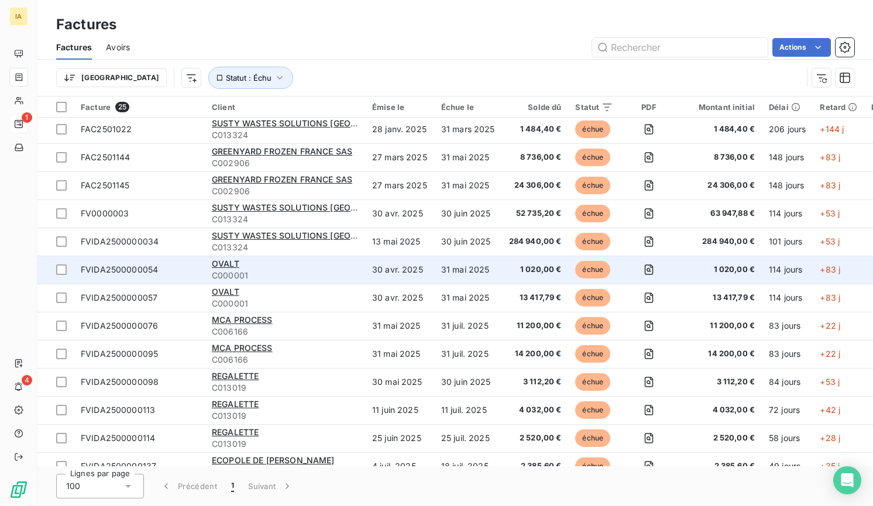
scroll to position [117, 0]
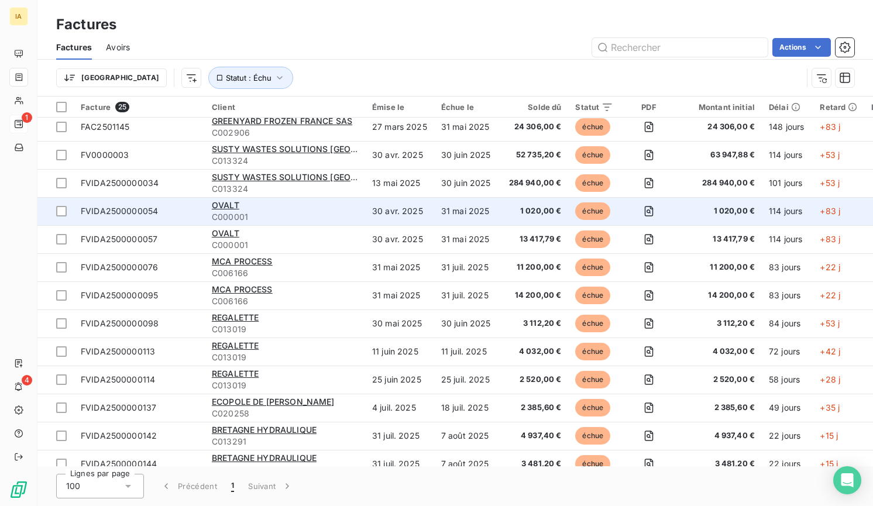
click at [260, 205] on div "OVALT" at bounding box center [285, 206] width 146 height 12
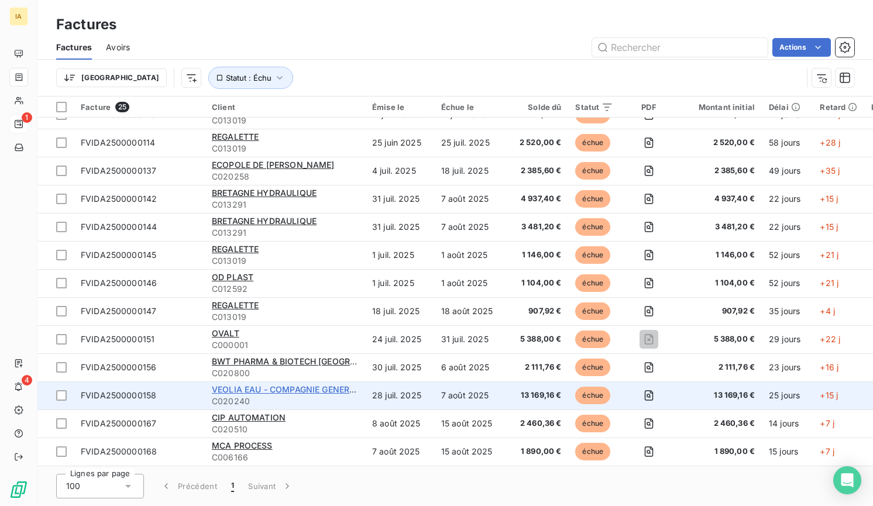
scroll to position [359, 0]
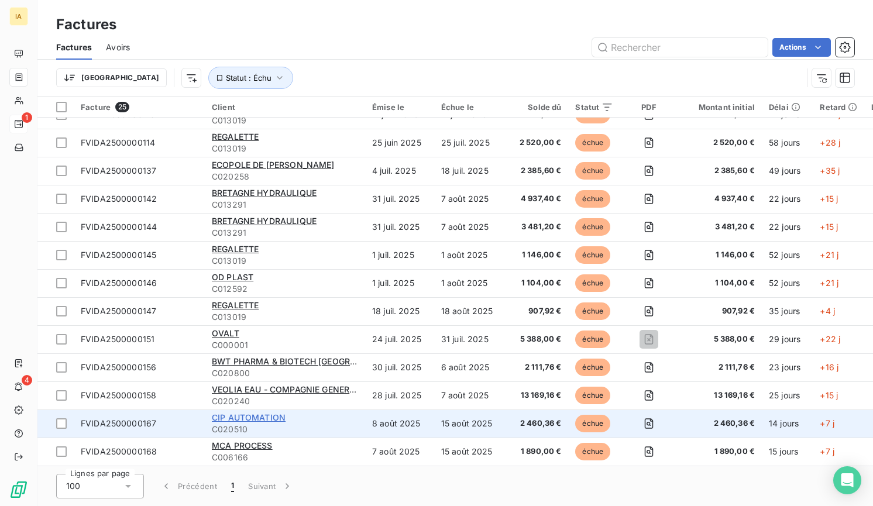
click at [242, 417] on span "CIP AUTOMATION" at bounding box center [249, 418] width 74 height 10
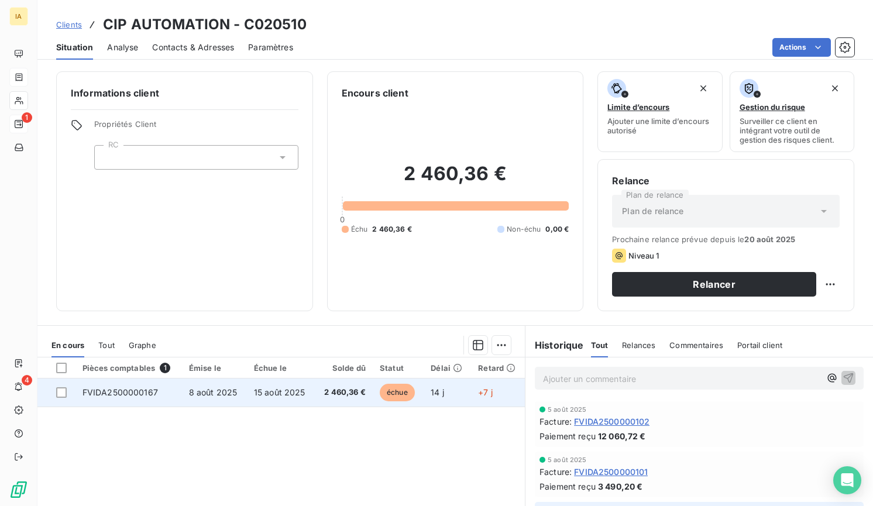
click at [109, 390] on span "FVIDA2500000167" at bounding box center [121, 393] width 76 height 10
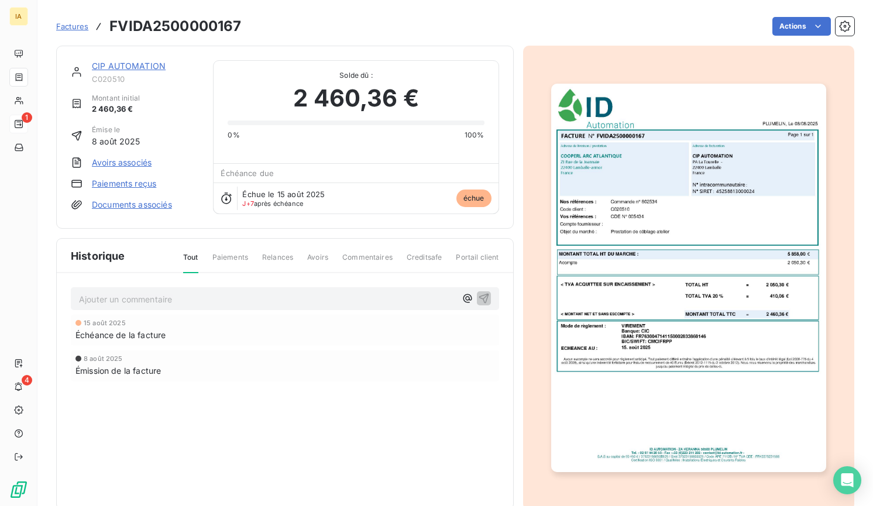
click at [74, 29] on span "Factures" at bounding box center [72, 26] width 32 height 9
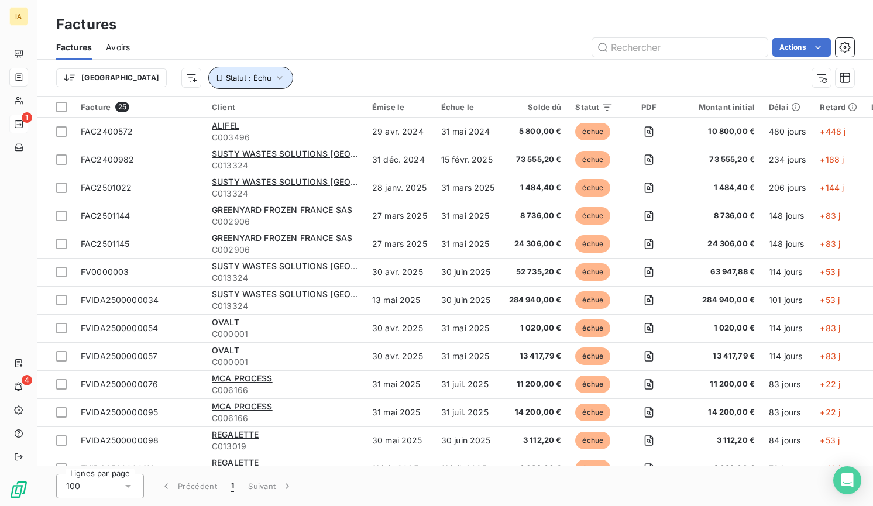
click at [274, 74] on icon "button" at bounding box center [280, 78] width 12 height 12
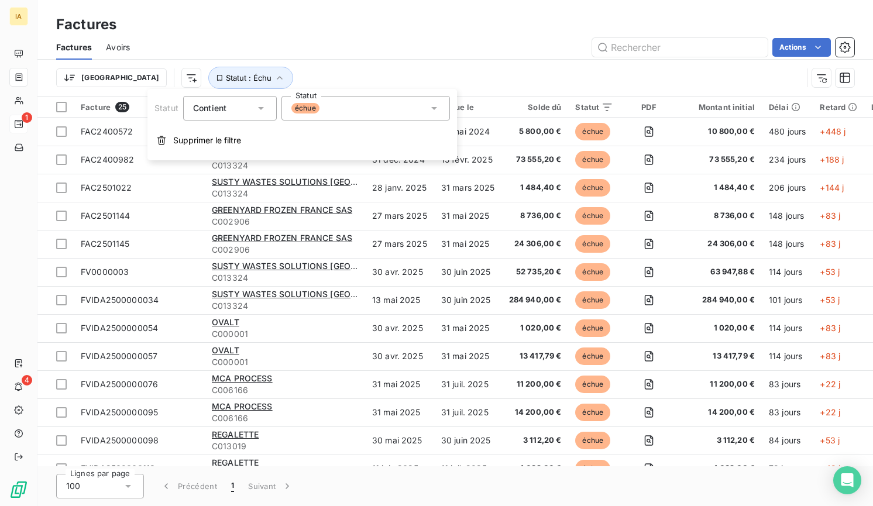
click at [316, 109] on span "échue" at bounding box center [306, 108] width 28 height 11
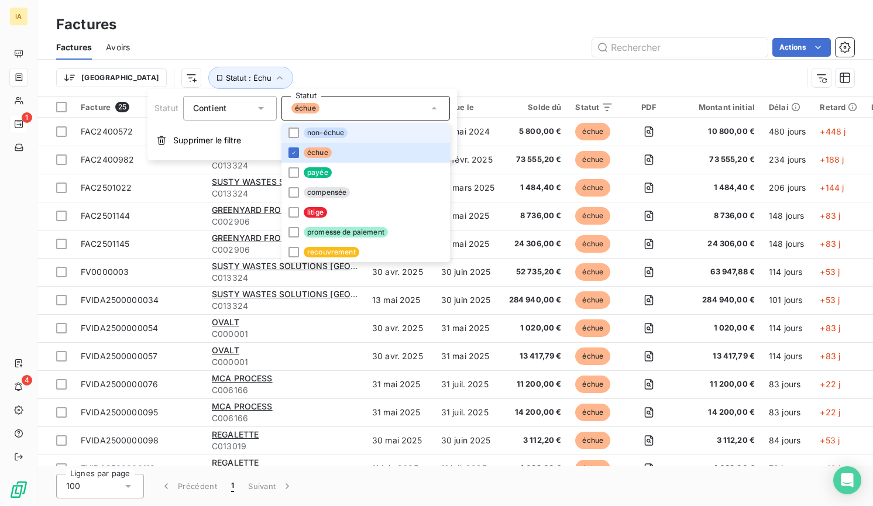
click at [320, 134] on span "non-échue" at bounding box center [326, 133] width 44 height 11
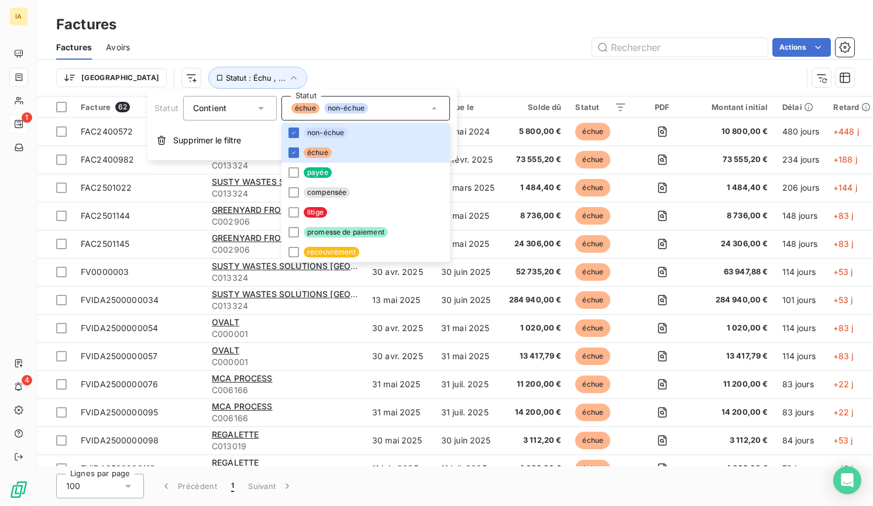
click at [310, 107] on span "échue" at bounding box center [306, 108] width 28 height 11
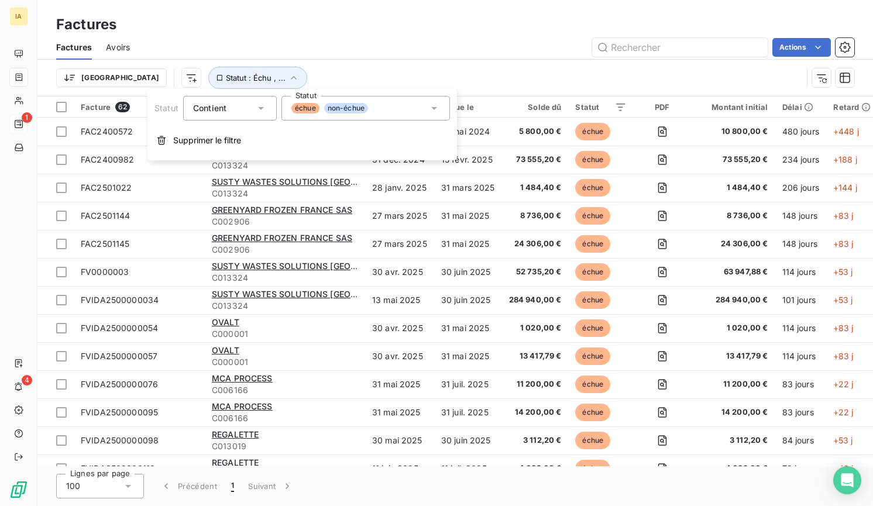
click at [310, 107] on span "échue" at bounding box center [306, 108] width 28 height 11
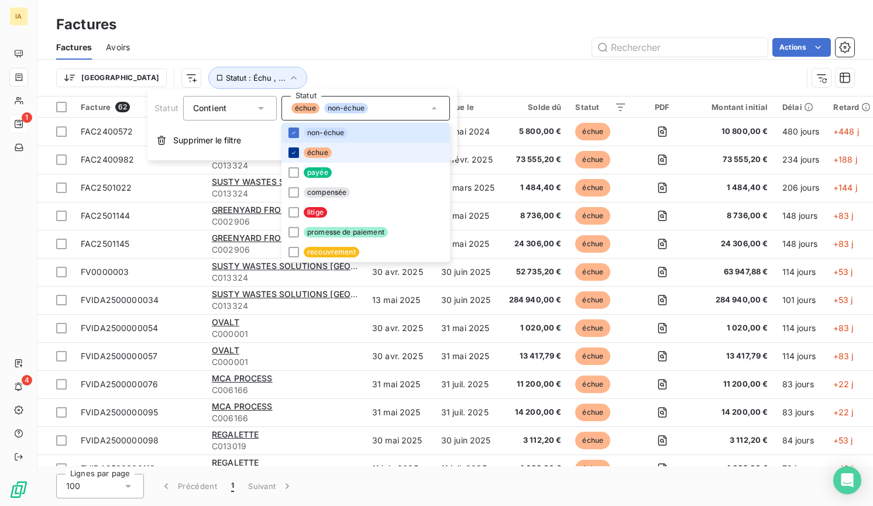
click at [290, 155] on div at bounding box center [294, 153] width 11 height 11
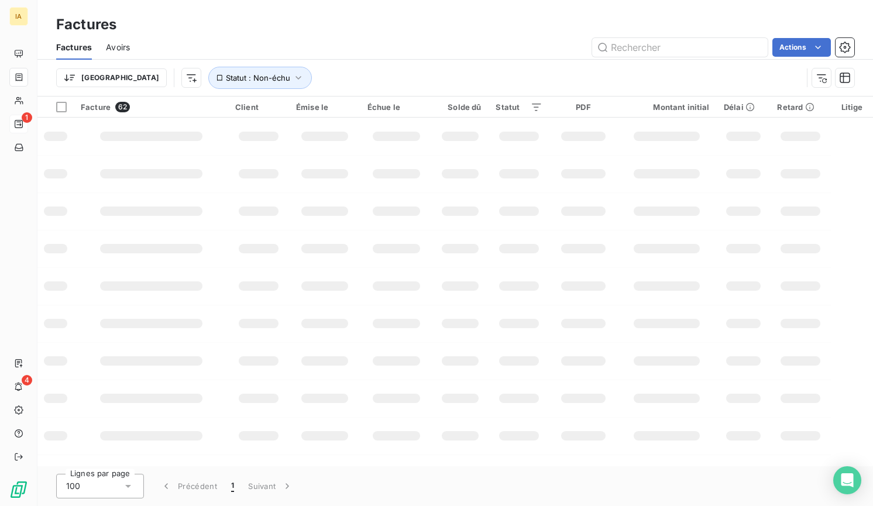
click at [393, 47] on div "Actions" at bounding box center [499, 47] width 711 height 19
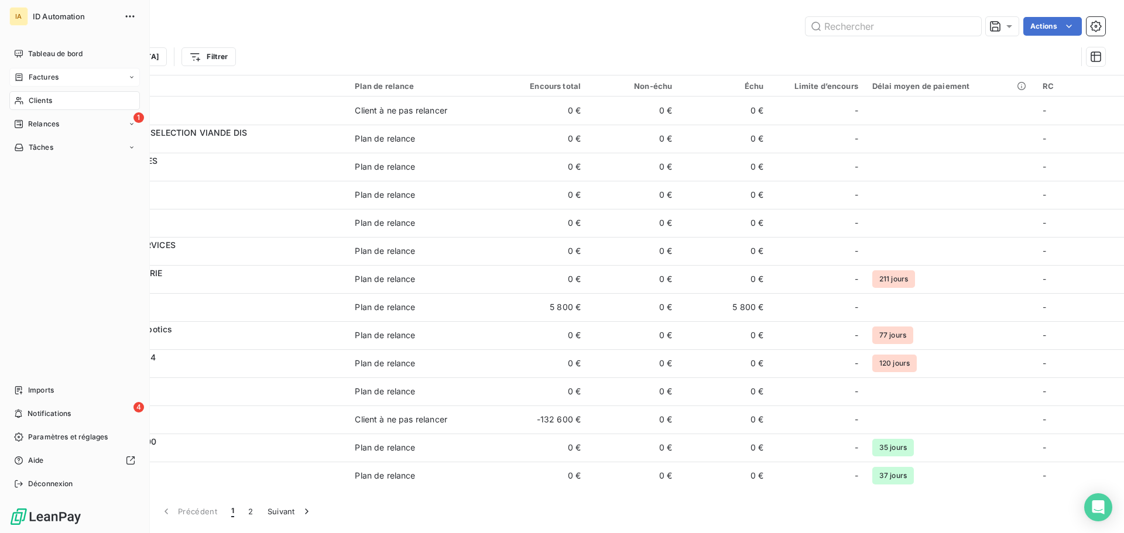
click at [42, 74] on span "Factures" at bounding box center [44, 77] width 30 height 11
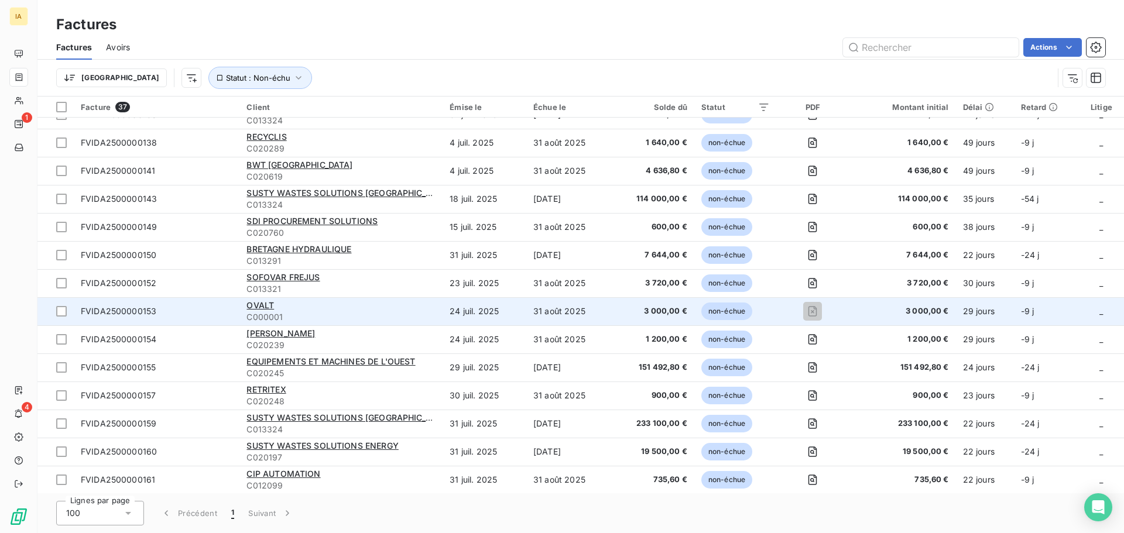
scroll to position [234, 0]
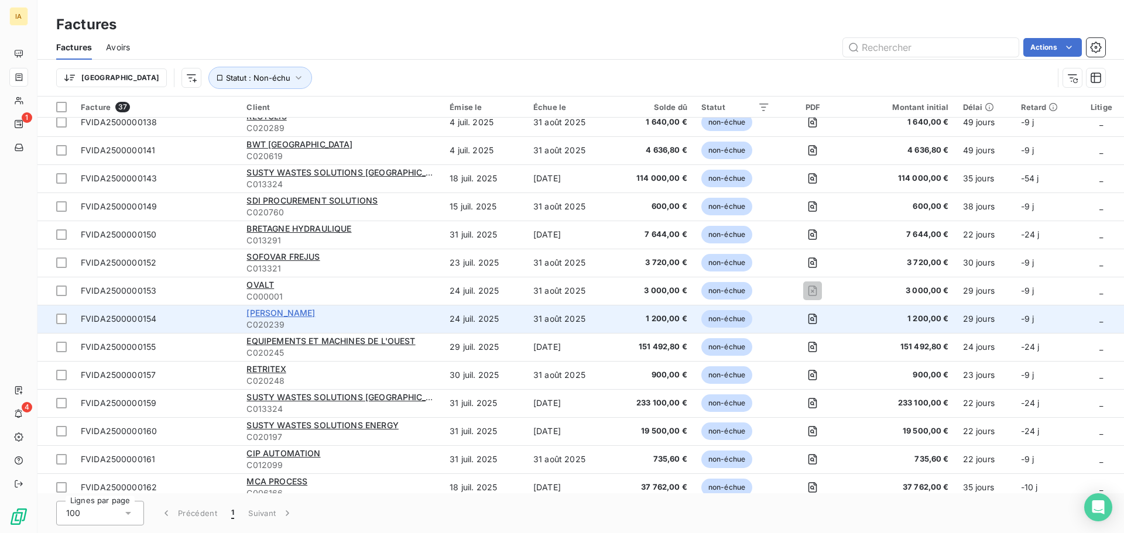
click at [286, 316] on span "[PERSON_NAME]" at bounding box center [280, 313] width 68 height 10
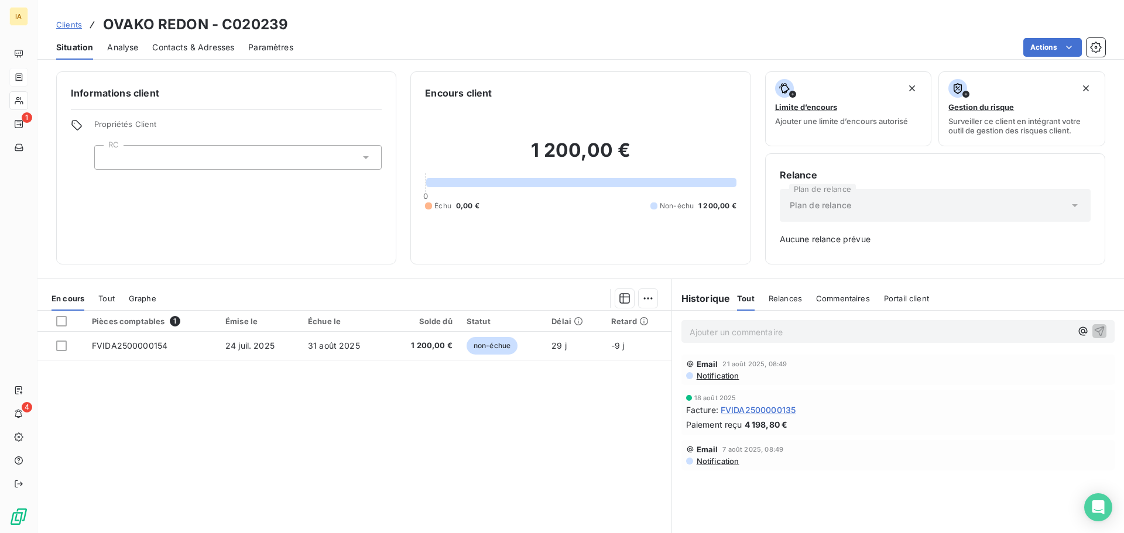
click at [738, 299] on span "Tout" at bounding box center [746, 298] width 18 height 9
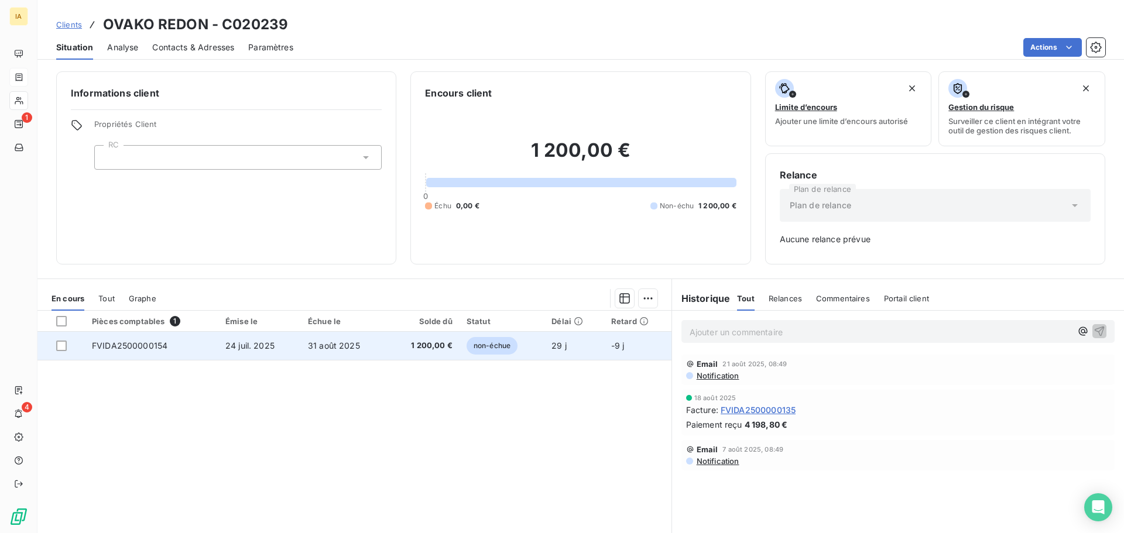
click at [467, 347] on span "non-échue" at bounding box center [492, 346] width 51 height 18
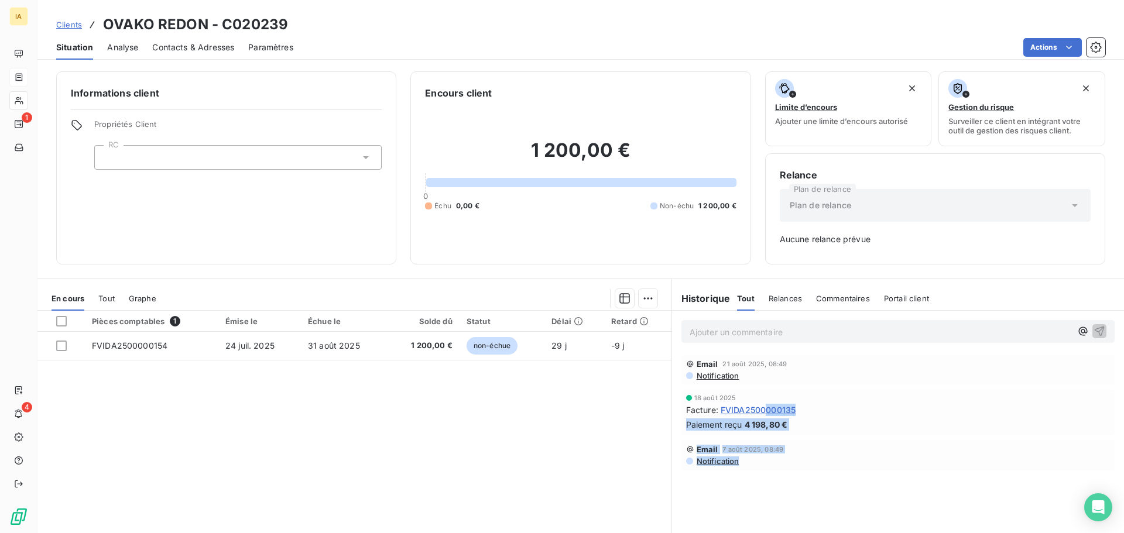
drag, startPoint x: 762, startPoint y: 410, endPoint x: 827, endPoint y: 460, distance: 82.3
click at [827, 460] on div "Email 21 août 2025, 08:49 Notification 18 août 2025 Facture : FVIDA2500000135 P…" at bounding box center [898, 412] width 452 height 121
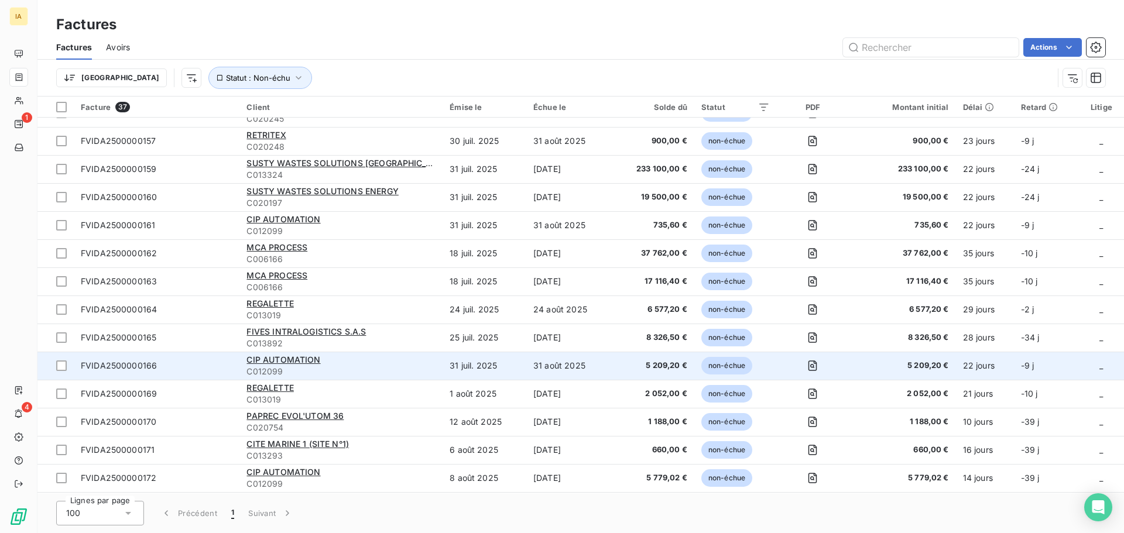
scroll to position [527, 0]
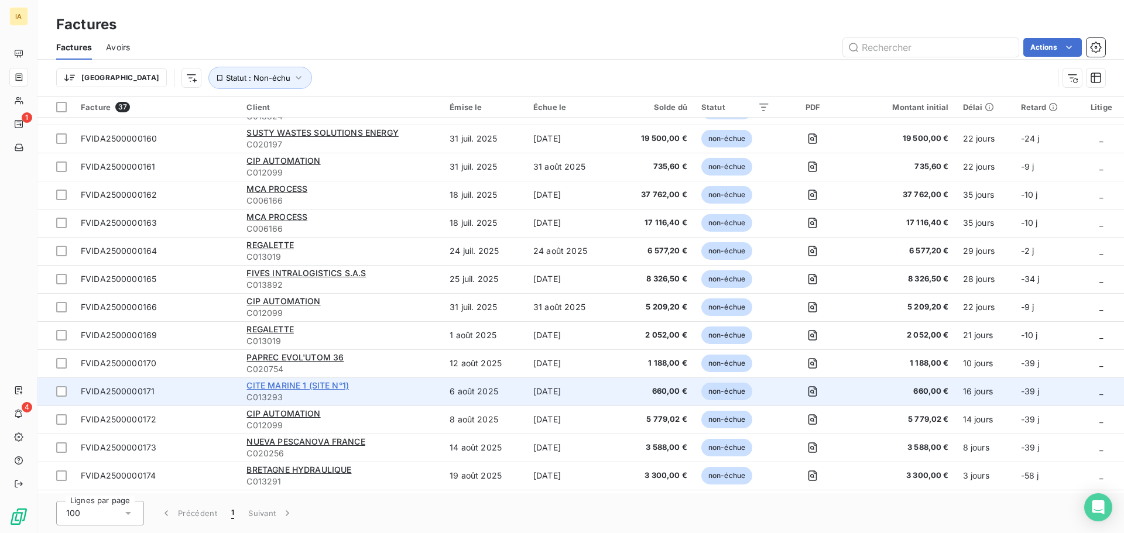
click at [310, 386] on span "CITE MARINE 1 (SITE N°1)" at bounding box center [297, 386] width 102 height 10
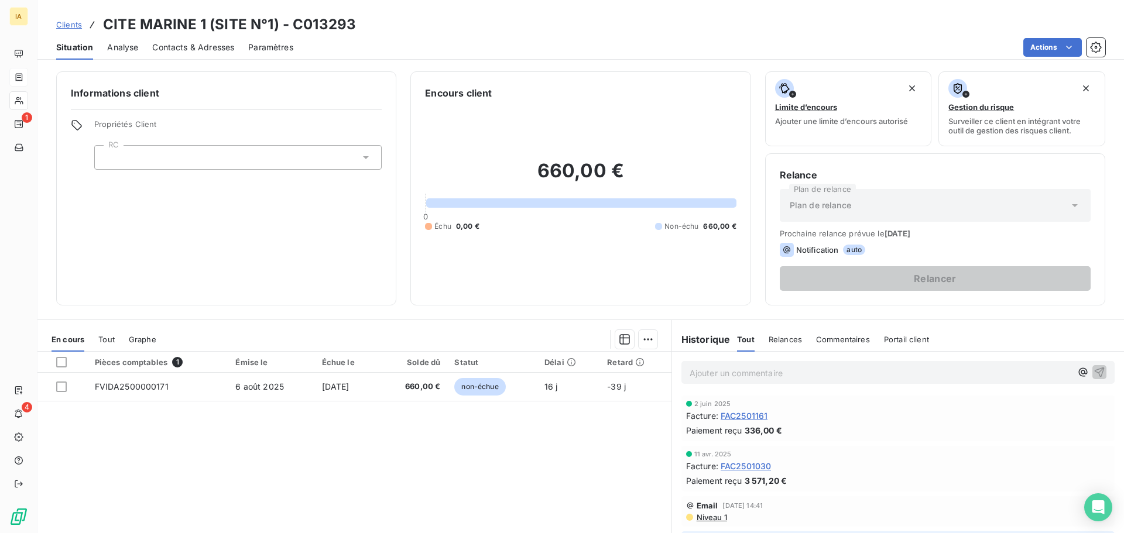
click at [736, 417] on span "FAC2501161" at bounding box center [744, 416] width 47 height 12
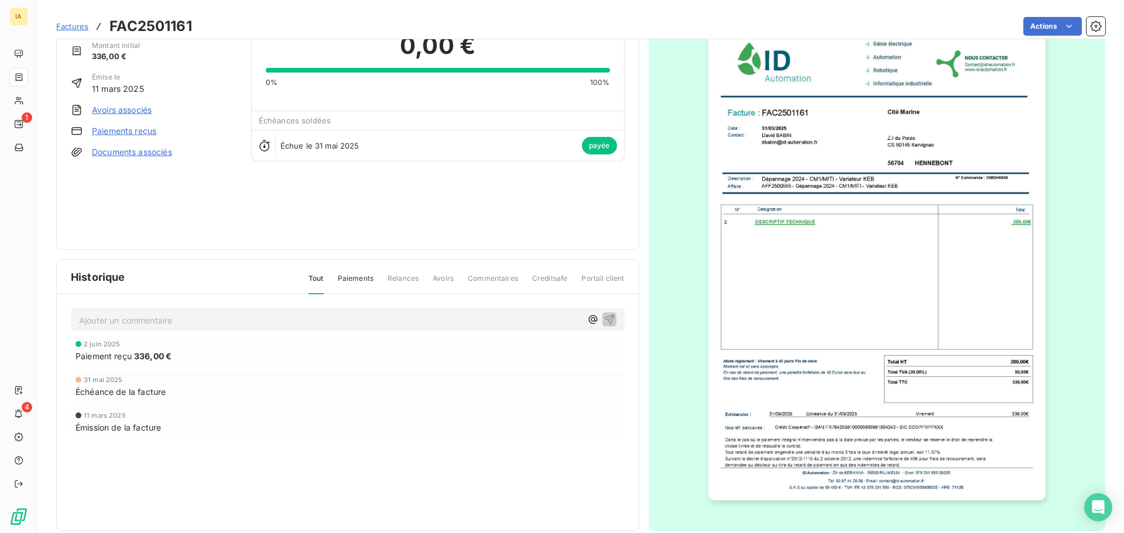
scroll to position [60, 0]
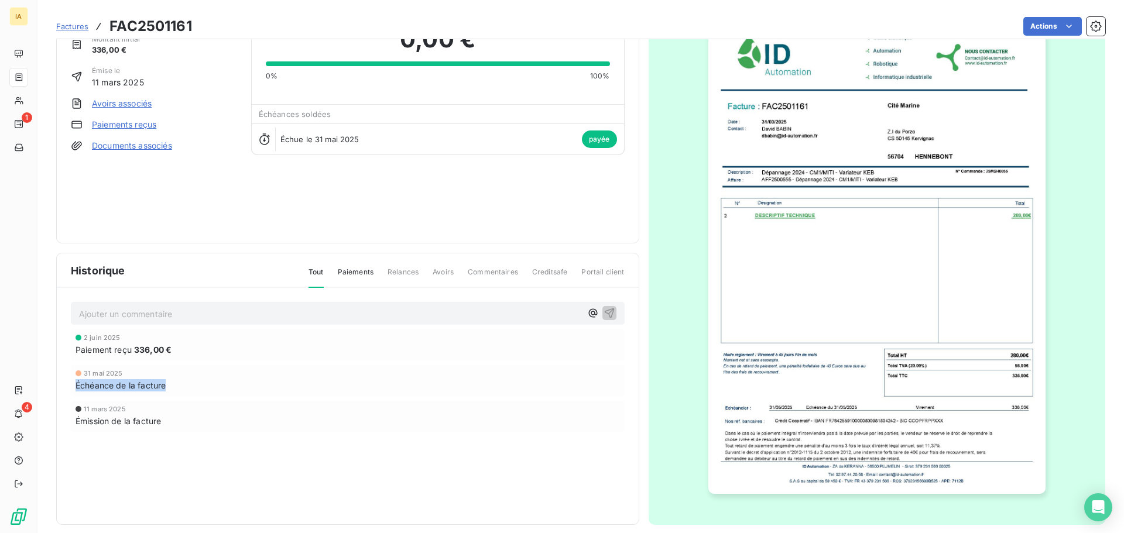
drag, startPoint x: 179, startPoint y: 389, endPoint x: 77, endPoint y: 392, distance: 101.3
click at [77, 392] on div "31 mai 2025 Échéance de la facture" at bounding box center [348, 380] width 554 height 31
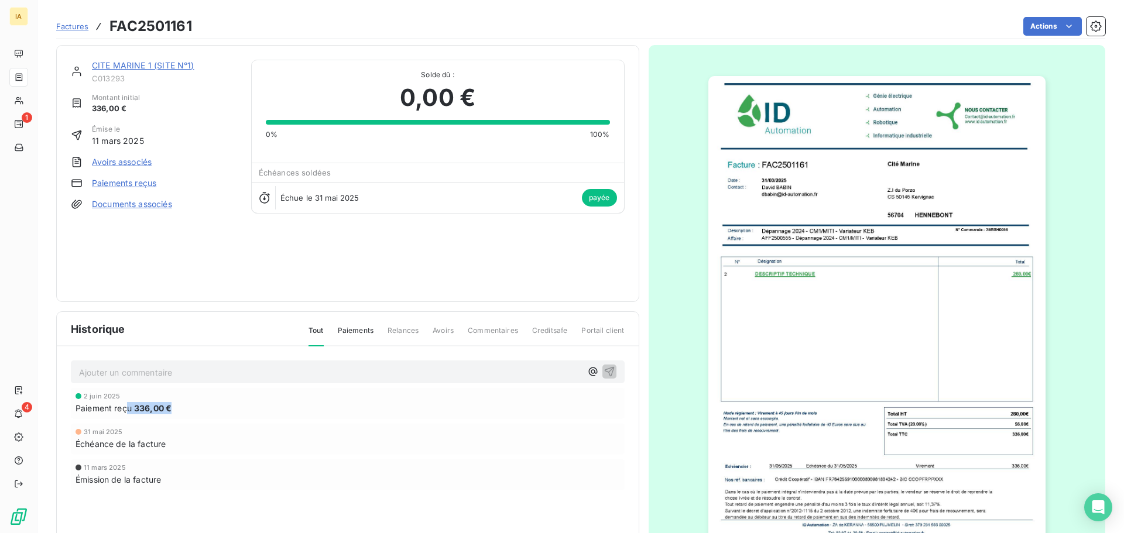
drag, startPoint x: 180, startPoint y: 412, endPoint x: 128, endPoint y: 417, distance: 53.0
click at [128, 417] on div "2 juin 2025 Paiement reçu 336,00 €" at bounding box center [348, 403] width 554 height 31
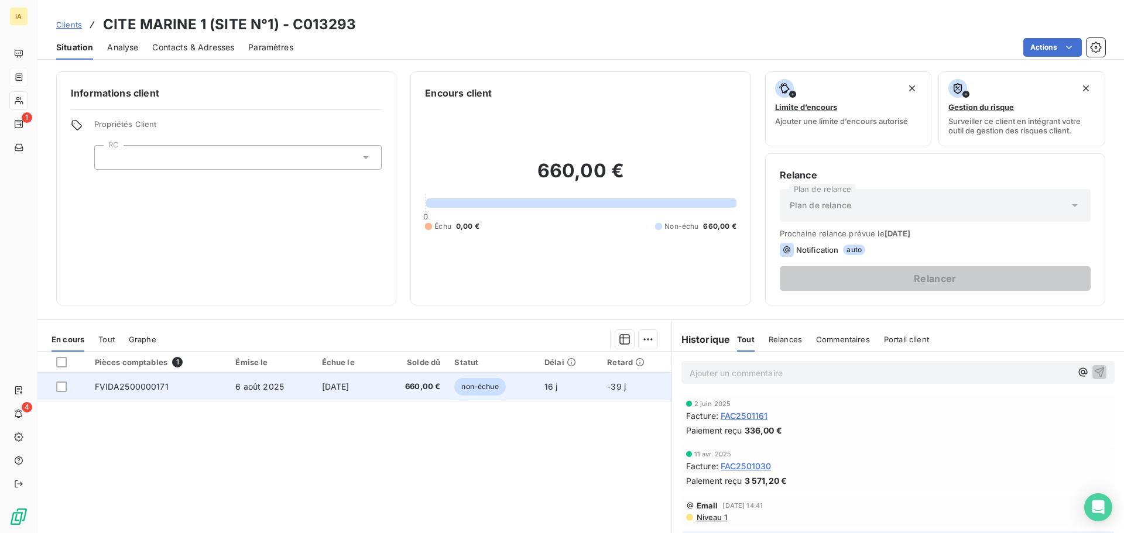
click at [345, 382] on span "30 sept. 2025" at bounding box center [336, 387] width 28 height 10
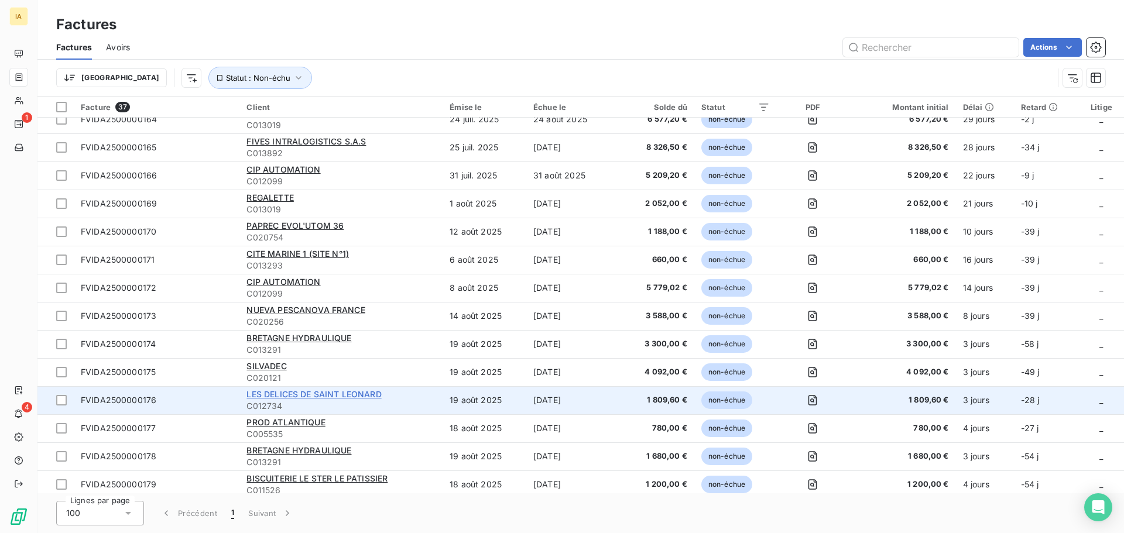
scroll to position [664, 0]
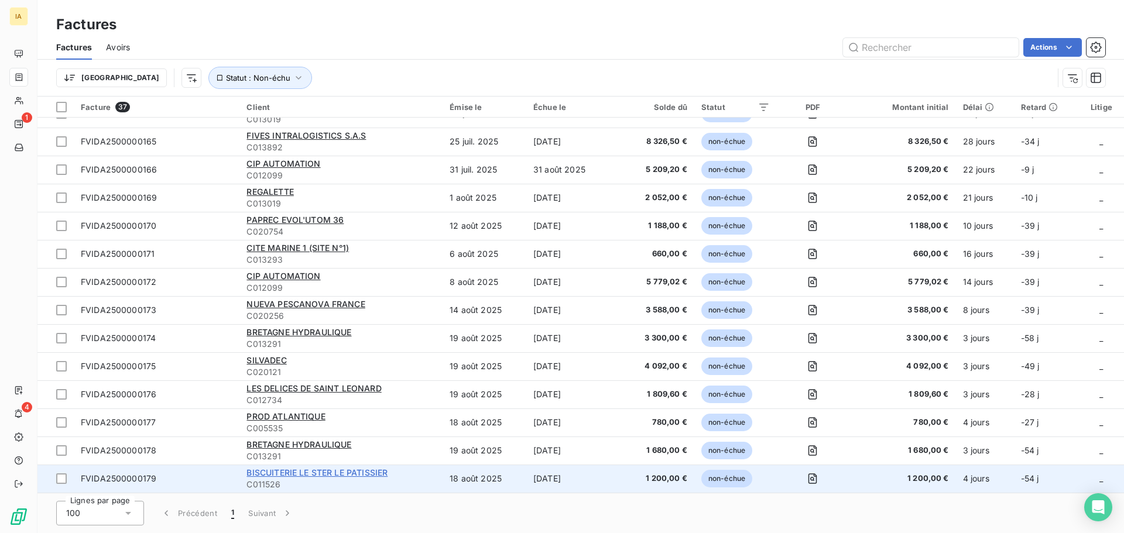
click at [331, 470] on span "BISCUITERIE LE STER LE PATISSIER" at bounding box center [316, 473] width 141 height 10
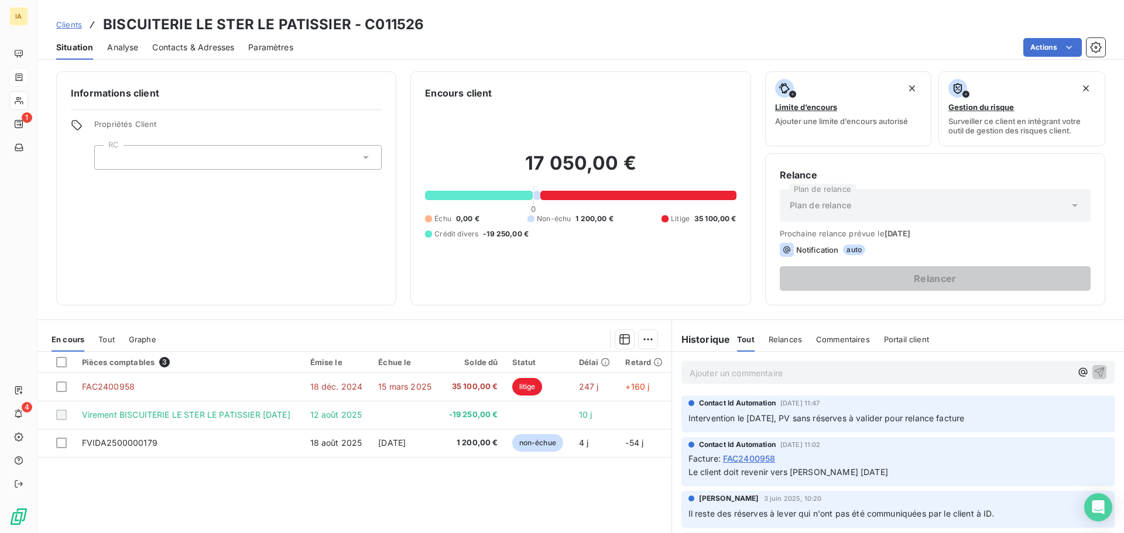
drag, startPoint x: 793, startPoint y: 419, endPoint x: 992, endPoint y: 409, distance: 199.9
click at [992, 409] on div "Contact Id Automation 1 août 2025, 11:47 Intervention le 22/08/2025, PV sans ré…" at bounding box center [897, 412] width 419 height 28
click at [239, 269] on div "Informations client Propriétés Client RC" at bounding box center [226, 188] width 340 height 234
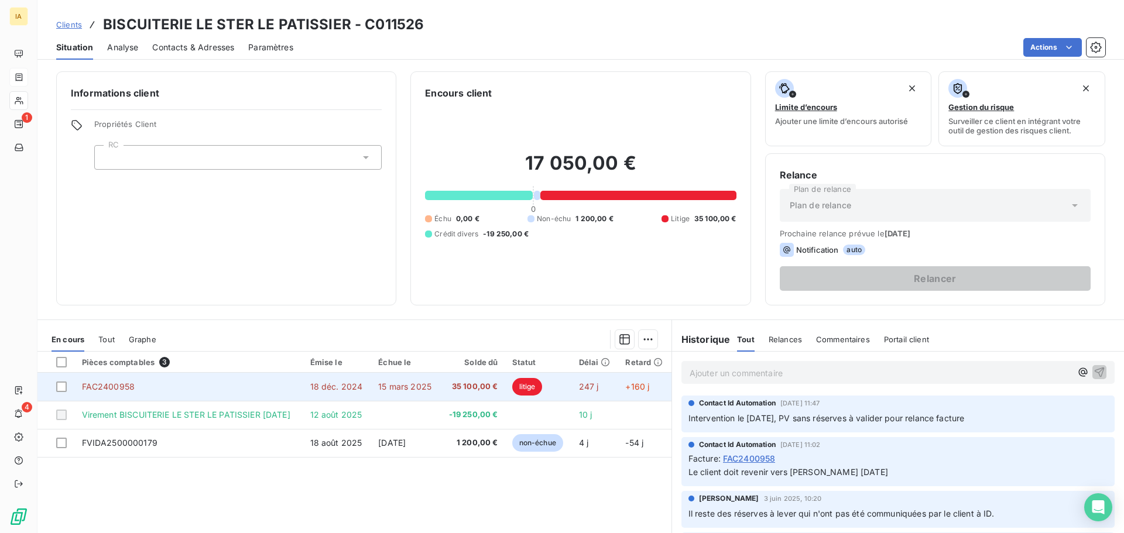
click at [104, 384] on span "FAC2400958" at bounding box center [108, 387] width 53 height 10
